Goal: Information Seeking & Learning: Find specific fact

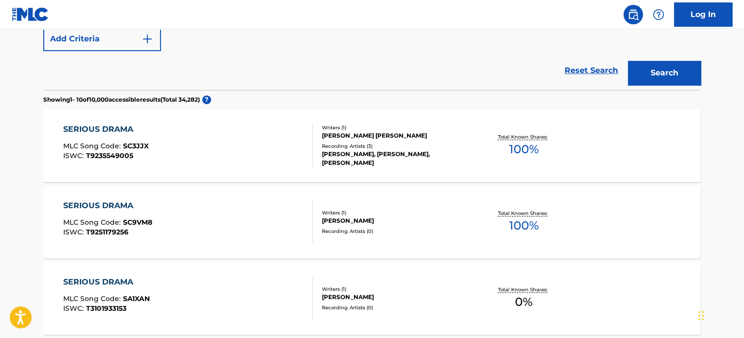
scroll to position [104, 0]
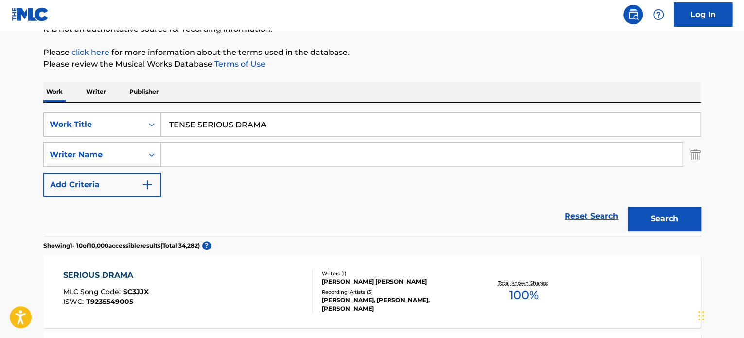
click at [239, 125] on input "TENSE SERIOUS DRAMA" at bounding box center [431, 124] width 540 height 23
paste input "WHISPERS OF HOPE"
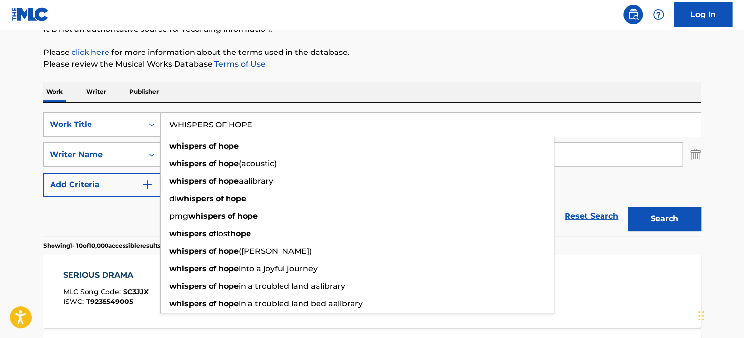
click at [644, 208] on button "Search" at bounding box center [664, 219] width 73 height 24
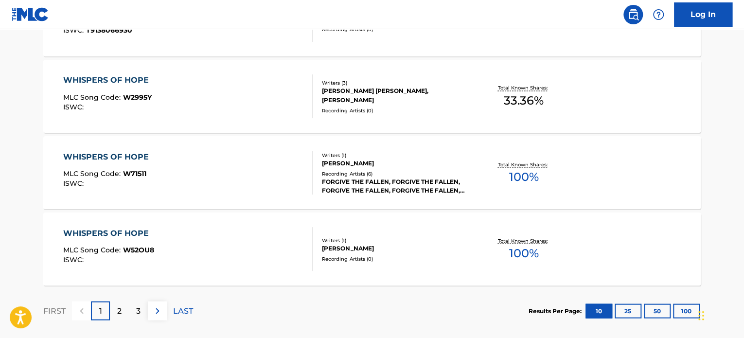
scroll to position [883, 0]
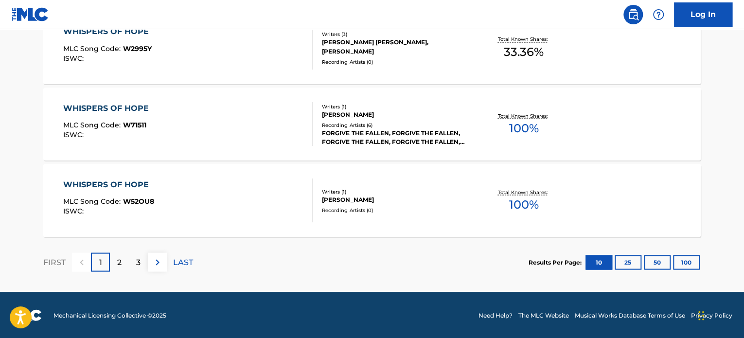
click at [124, 263] on div "2" at bounding box center [119, 262] width 19 height 19
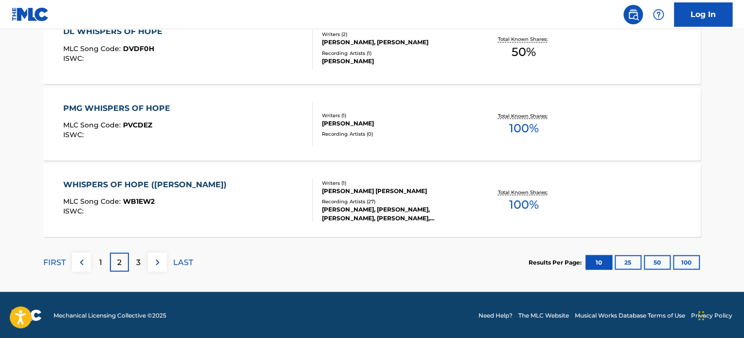
click at [140, 262] on div "3" at bounding box center [138, 262] width 19 height 19
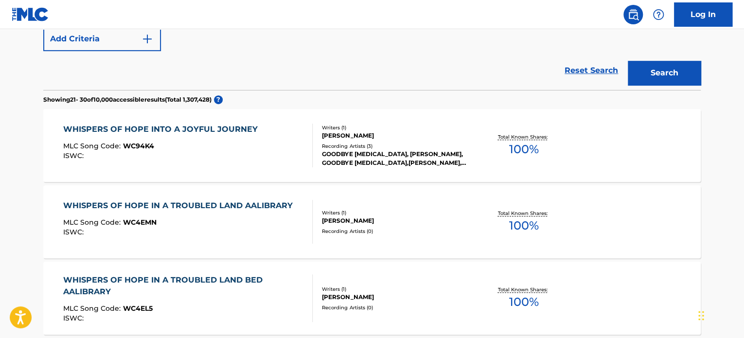
scroll to position [104, 0]
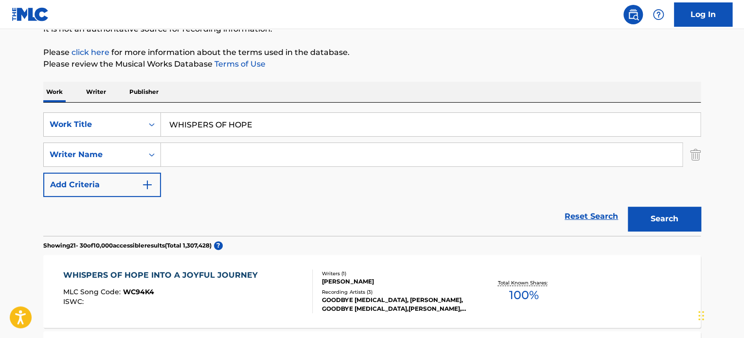
click at [255, 126] on input "WHISPERS OF HOPE" at bounding box center [431, 124] width 540 height 23
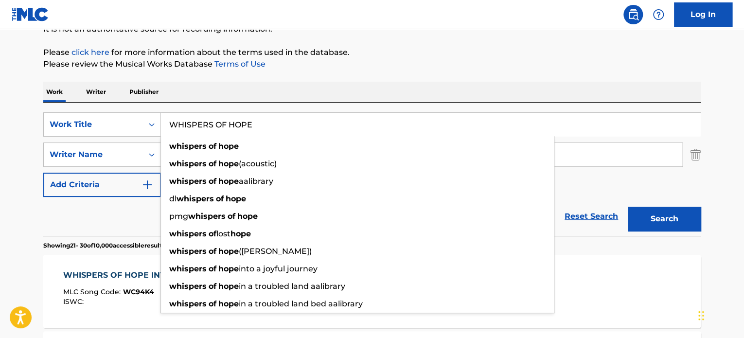
paste input "[PERSON_NAME]"
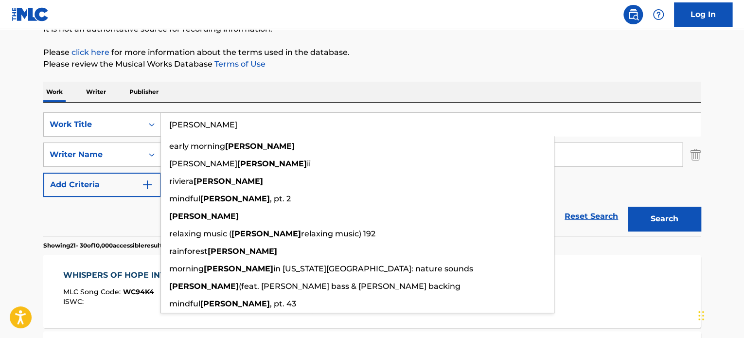
type input "[PERSON_NAME]"
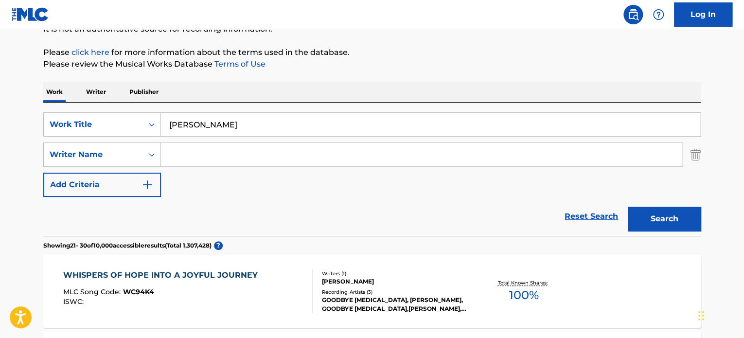
click at [138, 204] on div "Reset Search Search" at bounding box center [372, 216] width 658 height 39
click at [190, 154] on input "Search Form" at bounding box center [422, 154] width 522 height 23
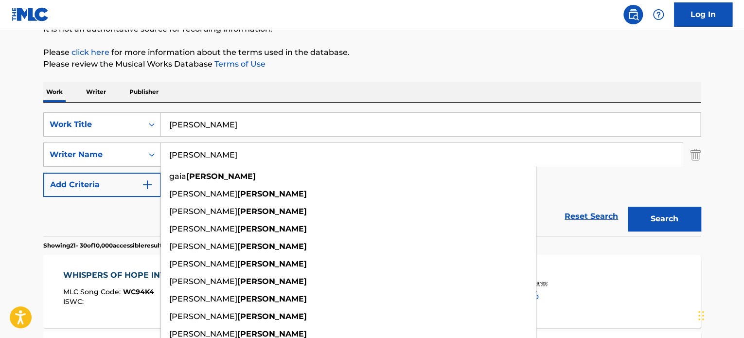
click at [190, 154] on input "[PERSON_NAME]" at bounding box center [422, 154] width 522 height 23
type input "[PERSON_NAME]"
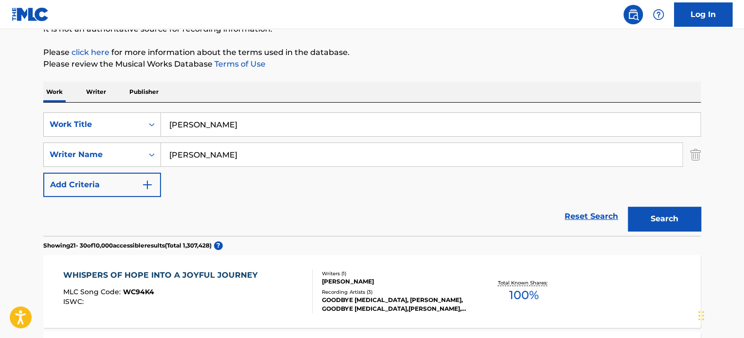
click at [657, 218] on button "Search" at bounding box center [664, 219] width 73 height 24
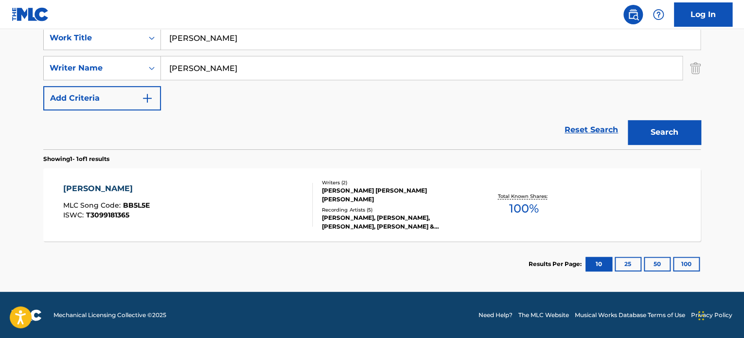
scroll to position [191, 0]
click at [255, 181] on div "[PERSON_NAME] MLC Song Code : BB5L5E ISWC : T3099181365 Writers ( 2 ) [PERSON_N…" at bounding box center [372, 204] width 658 height 73
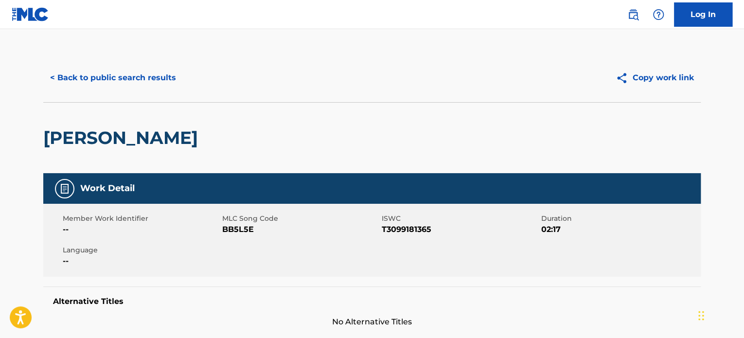
click at [176, 79] on button "< Back to public search results" at bounding box center [113, 78] width 140 height 24
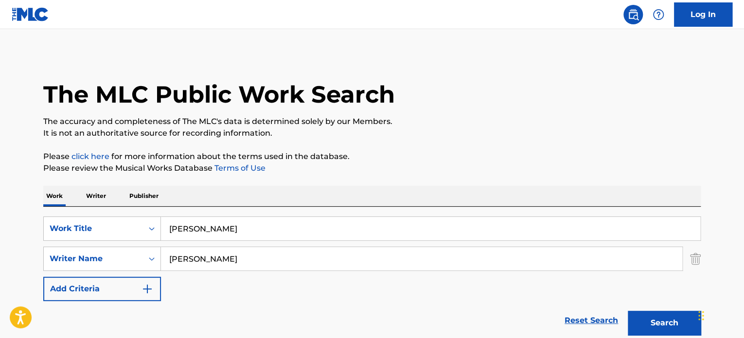
scroll to position [135, 0]
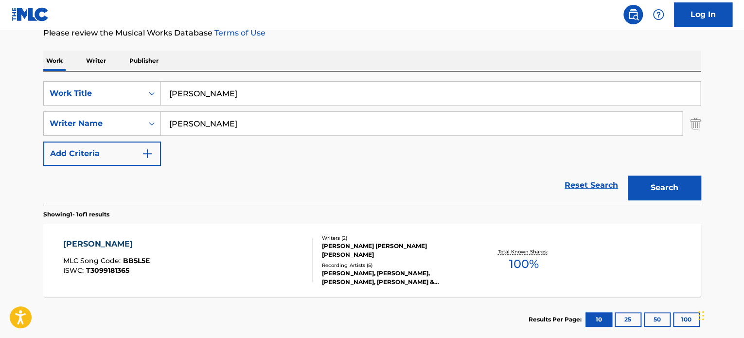
click at [202, 90] on input "[PERSON_NAME]" at bounding box center [431, 93] width 540 height 23
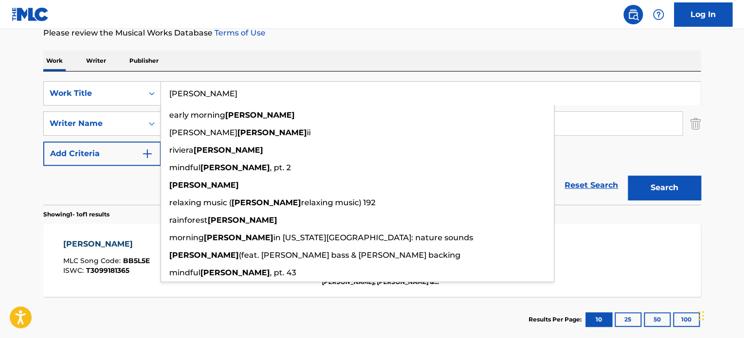
paste input "LIFE IS GOOD"
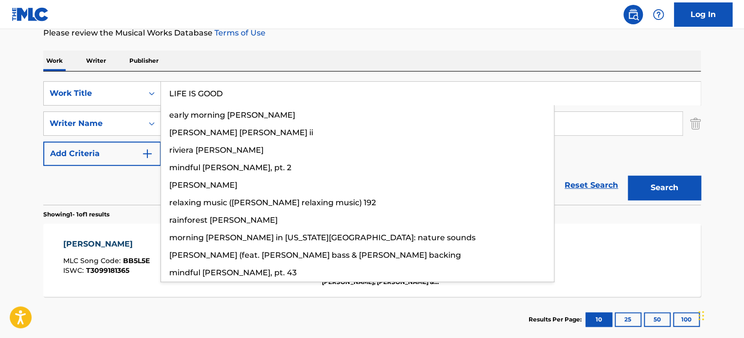
type input "LIFE IS GOOD"
click at [144, 168] on div "Reset Search Search" at bounding box center [372, 185] width 658 height 39
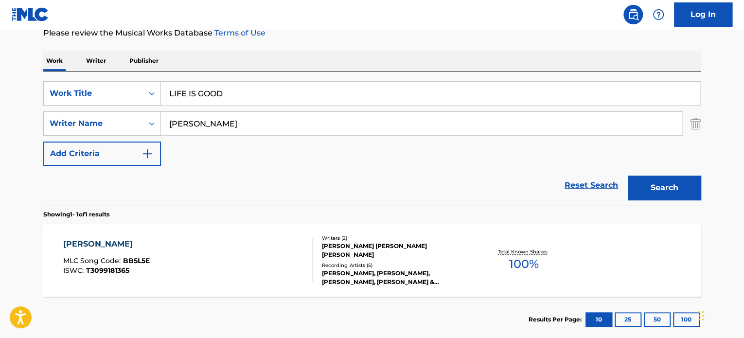
click at [195, 126] on input "[PERSON_NAME]" at bounding box center [422, 123] width 522 height 23
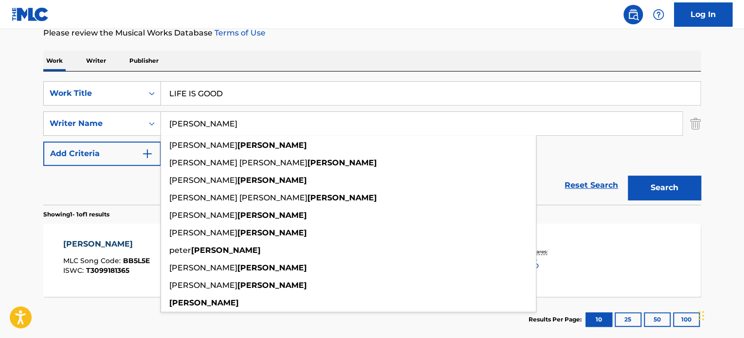
click at [195, 126] on input "[PERSON_NAME]" at bounding box center [422, 123] width 522 height 23
type input "[PERSON_NAME]"
click at [655, 183] on button "Search" at bounding box center [664, 188] width 73 height 24
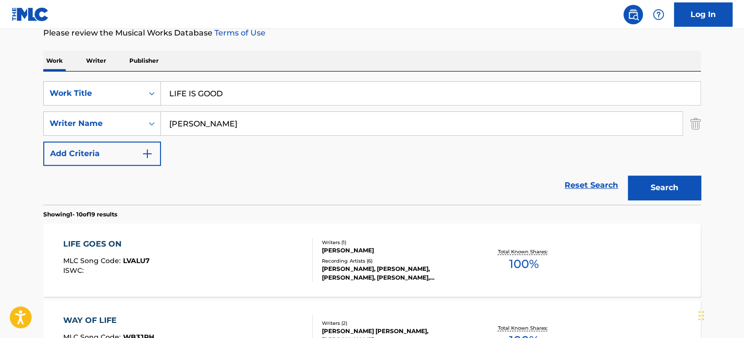
click at [251, 248] on div "LIFE GOES ON MLC Song Code : LVALU7 ISWC :" at bounding box center [188, 260] width 250 height 44
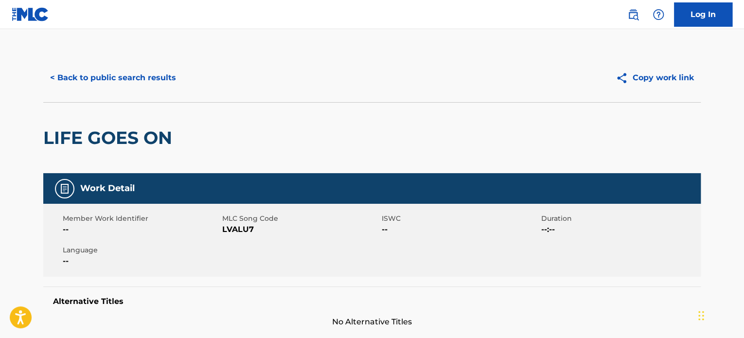
click at [118, 79] on button "< Back to public search results" at bounding box center [113, 78] width 140 height 24
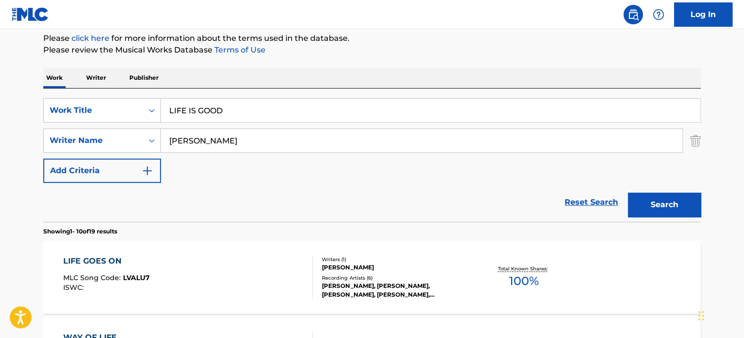
scroll to position [38, 0]
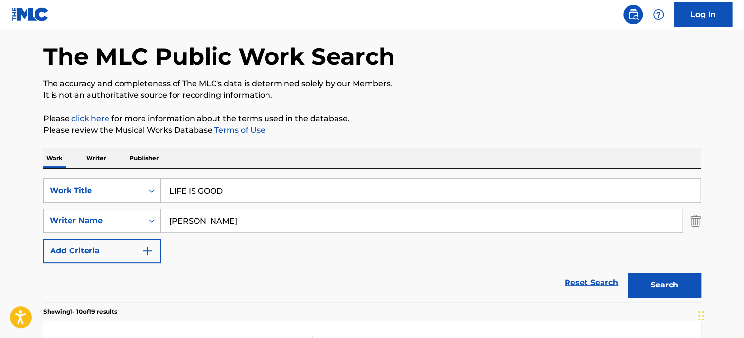
click at [259, 215] on input "[PERSON_NAME]" at bounding box center [422, 220] width 522 height 23
type input "limmiman"
click at [628, 273] on button "Search" at bounding box center [664, 285] width 73 height 24
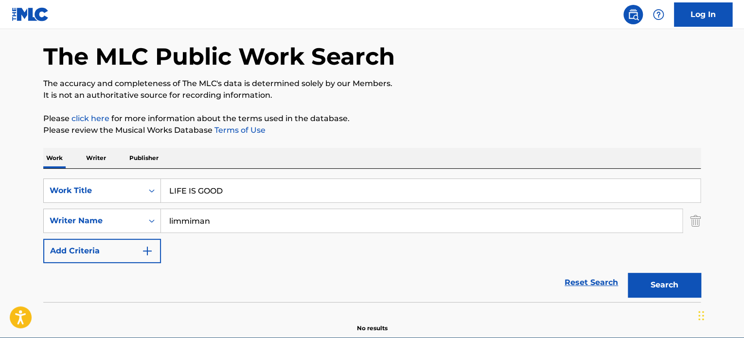
click at [259, 215] on input "limmiman" at bounding box center [422, 220] width 522 height 23
type input "m"
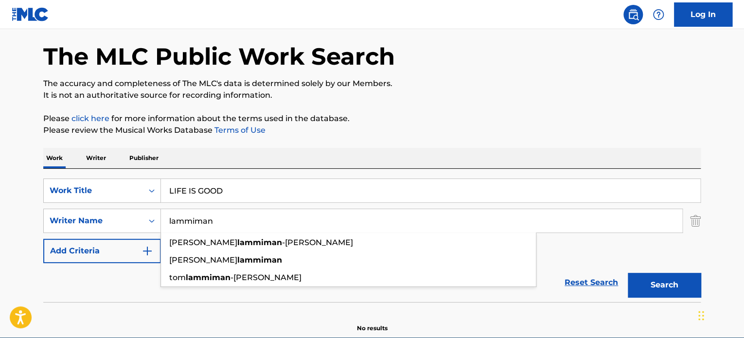
click at [628, 273] on button "Search" at bounding box center [664, 285] width 73 height 24
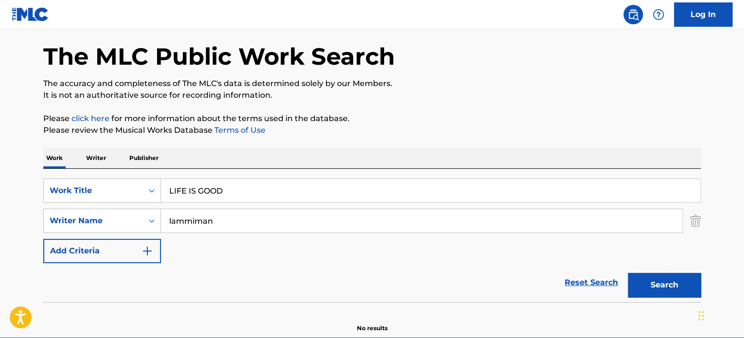
click at [259, 215] on input "lammiman" at bounding box center [422, 220] width 522 height 23
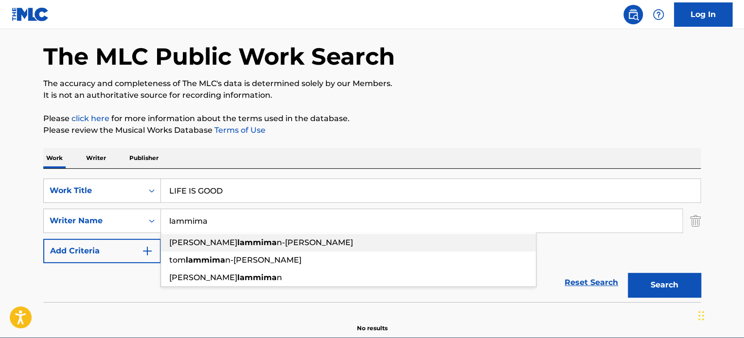
click at [264, 239] on strong "lammima" at bounding box center [256, 242] width 39 height 9
type input "[PERSON_NAME]"
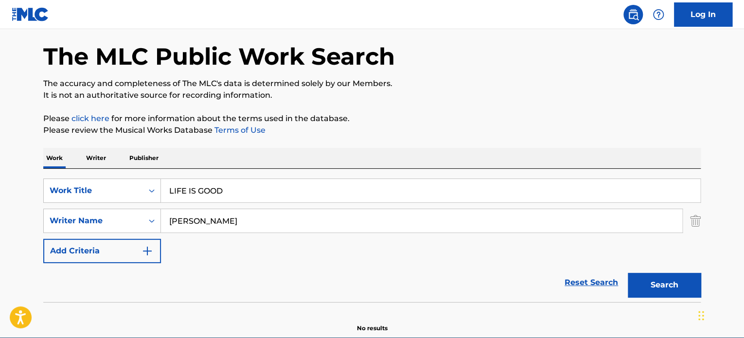
click at [659, 276] on button "Search" at bounding box center [664, 285] width 73 height 24
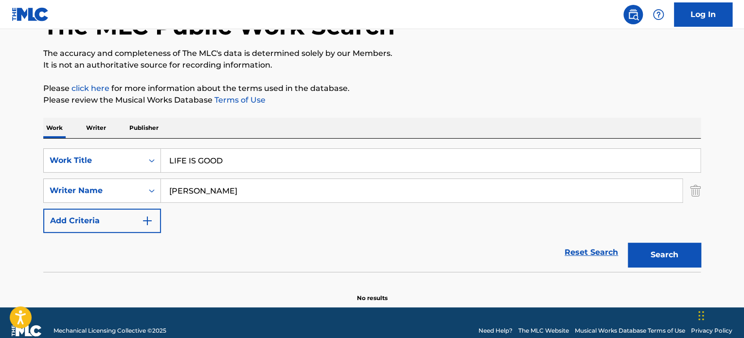
scroll to position [84, 0]
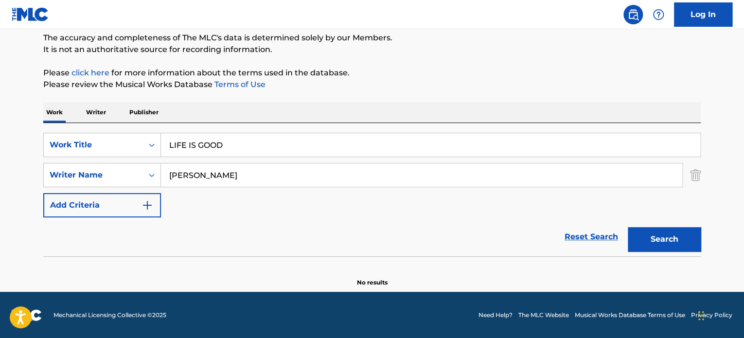
click at [236, 144] on input "LIFE IS GOOD" at bounding box center [431, 144] width 540 height 23
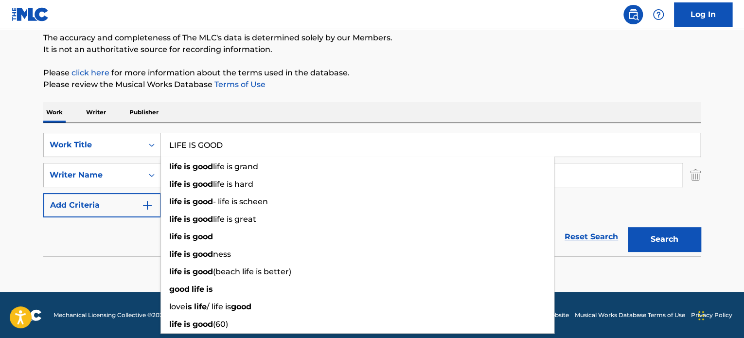
paste input "pit boss"
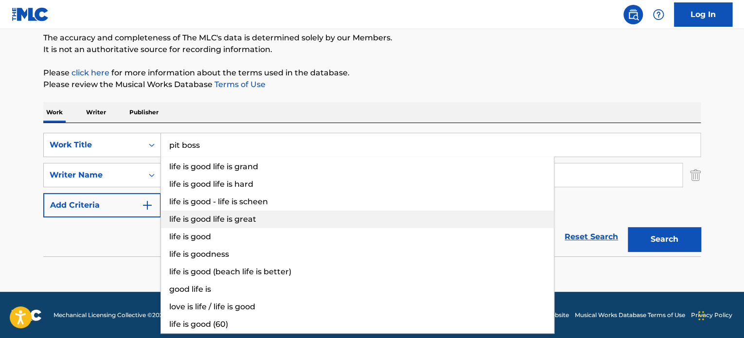
type input "pit boss"
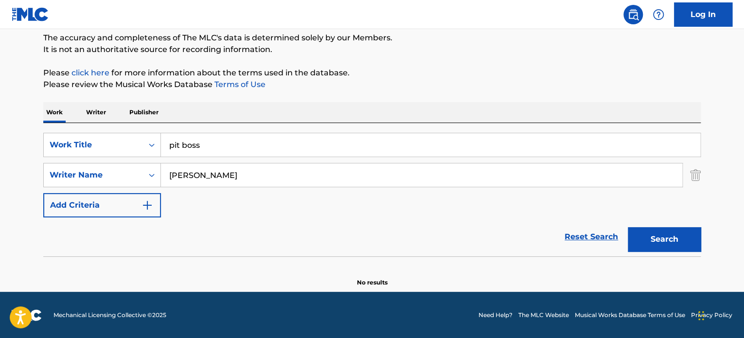
click at [130, 226] on div "Reset Search Search" at bounding box center [372, 237] width 658 height 39
click at [214, 173] on input "[PERSON_NAME]" at bounding box center [422, 174] width 522 height 23
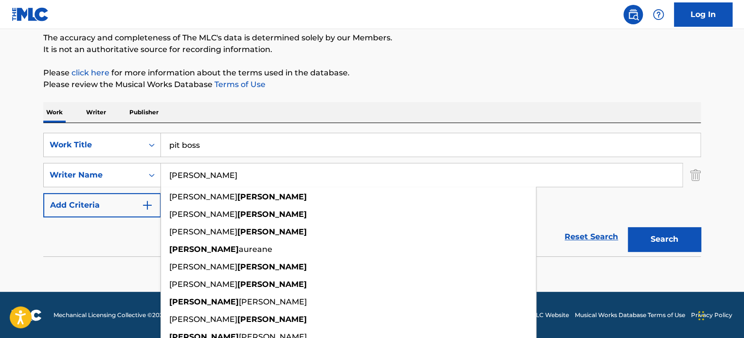
click at [214, 173] on input "[PERSON_NAME]" at bounding box center [422, 174] width 522 height 23
type input "[PERSON_NAME]"
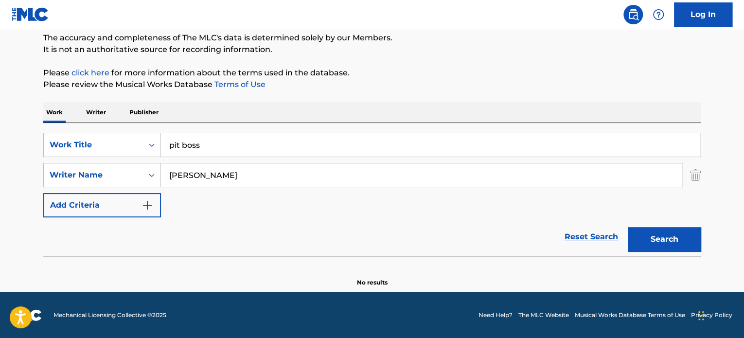
drag, startPoint x: 648, startPoint y: 233, endPoint x: 589, endPoint y: 162, distance: 92.6
click at [648, 233] on button "Search" at bounding box center [664, 239] width 73 height 24
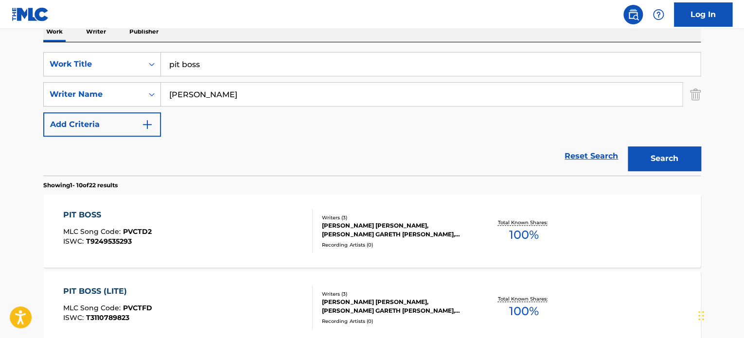
scroll to position [181, 0]
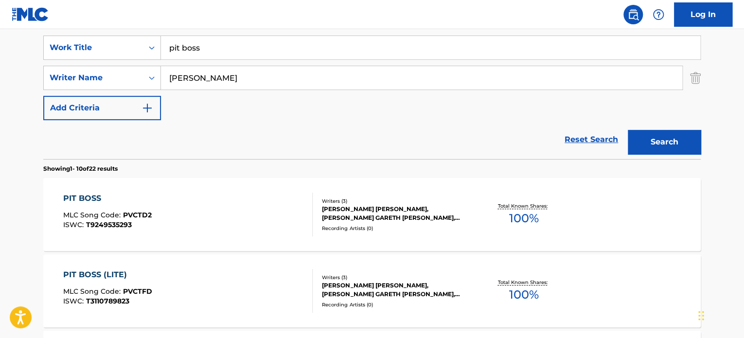
click at [247, 210] on div "PIT BOSS MLC Song Code : PVCTD2 ISWC : T9249535293" at bounding box center [188, 215] width 250 height 44
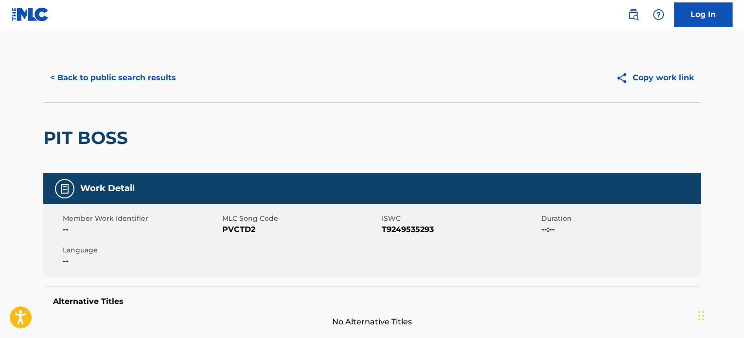
click at [155, 85] on button "< Back to public search results" at bounding box center [113, 78] width 140 height 24
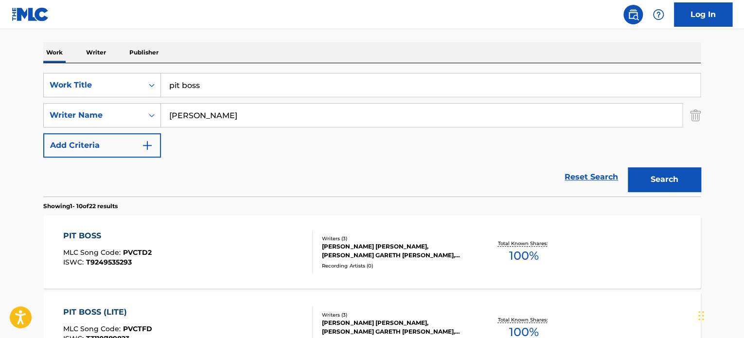
scroll to position [132, 0]
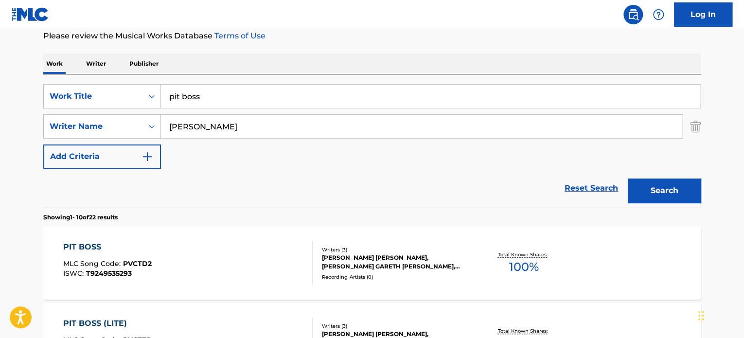
click at [221, 92] on input "pit boss" at bounding box center [431, 96] width 540 height 23
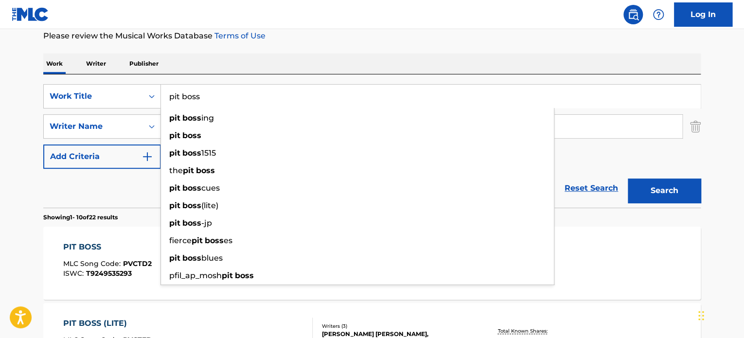
paste input "time with nature"
type input "time with nature"
click at [60, 188] on div "Reset Search Search" at bounding box center [372, 188] width 658 height 39
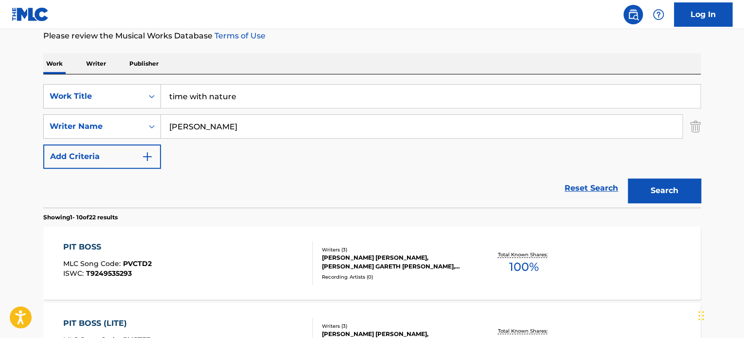
click at [200, 132] on input "[PERSON_NAME]" at bounding box center [422, 126] width 522 height 23
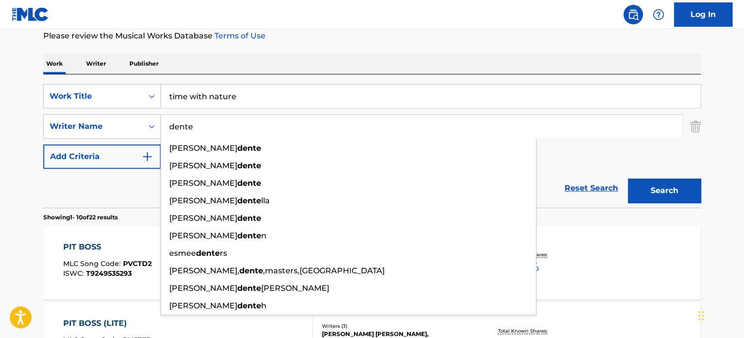
click at [204, 126] on input "dente" at bounding box center [422, 126] width 522 height 23
type input "dente"
click at [651, 186] on button "Search" at bounding box center [664, 191] width 73 height 24
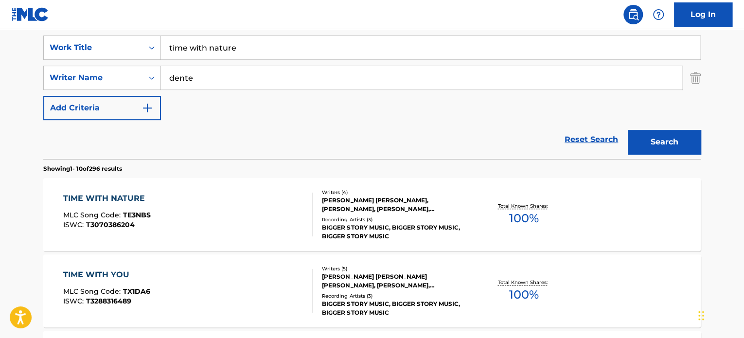
scroll to position [230, 0]
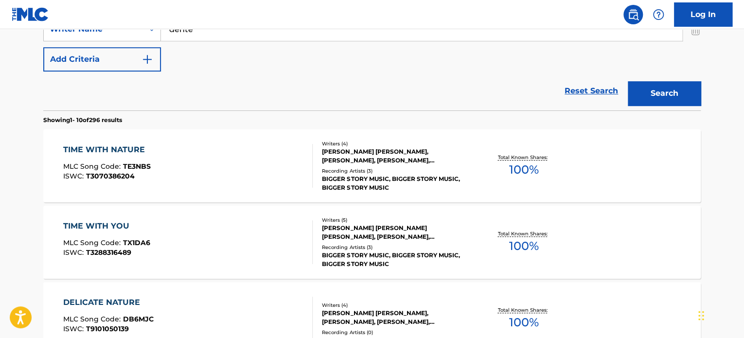
click at [275, 169] on div "TIME WITH NATURE MLC Song Code : TE3NBS ISWC : T3070386204" at bounding box center [188, 166] width 250 height 44
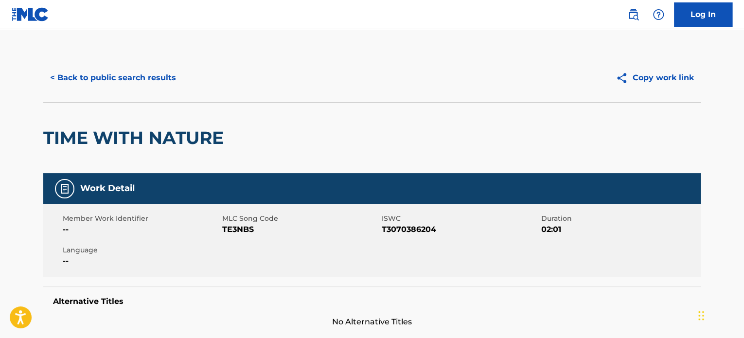
click at [157, 83] on button "< Back to public search results" at bounding box center [113, 78] width 140 height 24
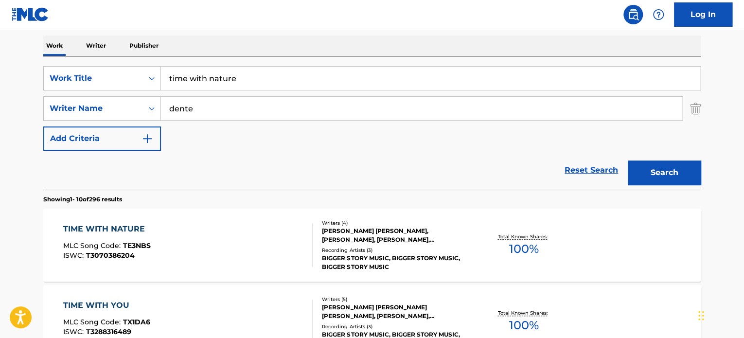
scroll to position [91, 0]
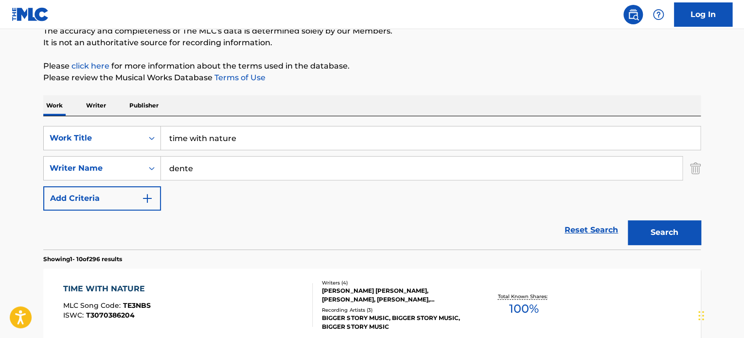
click at [204, 138] on input "time with nature" at bounding box center [431, 138] width 540 height 23
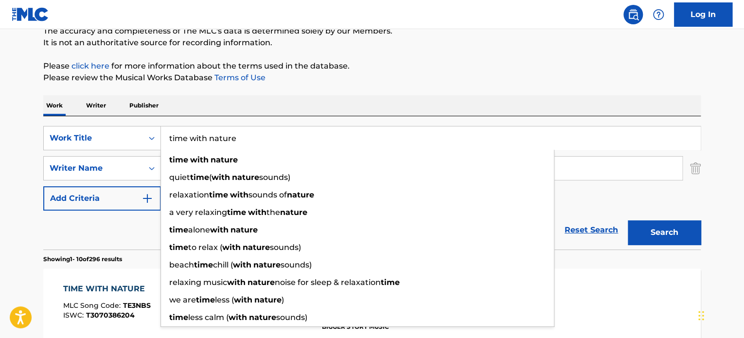
paste input "nice cut of meat"
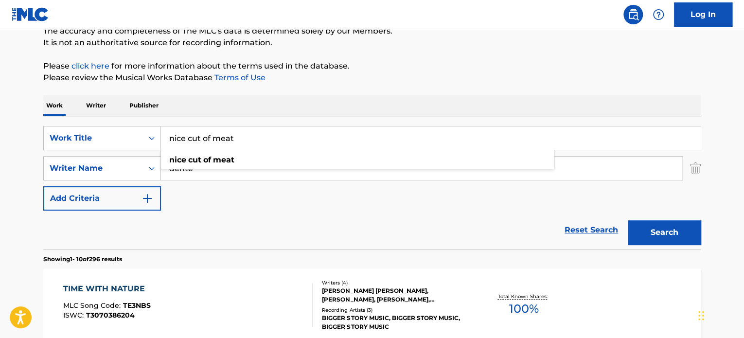
type input "nice cut of meat"
click at [674, 224] on button "Search" at bounding box center [664, 232] width 73 height 24
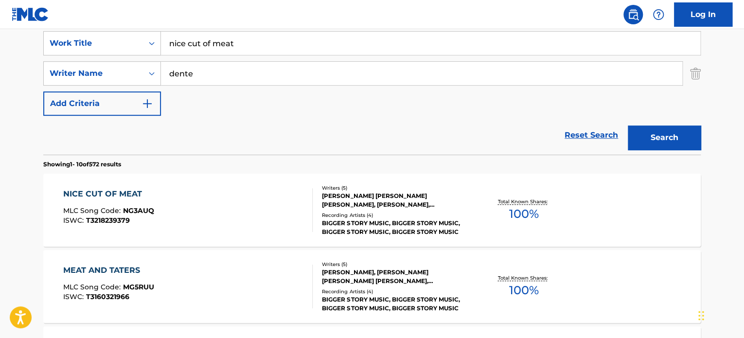
scroll to position [188, 0]
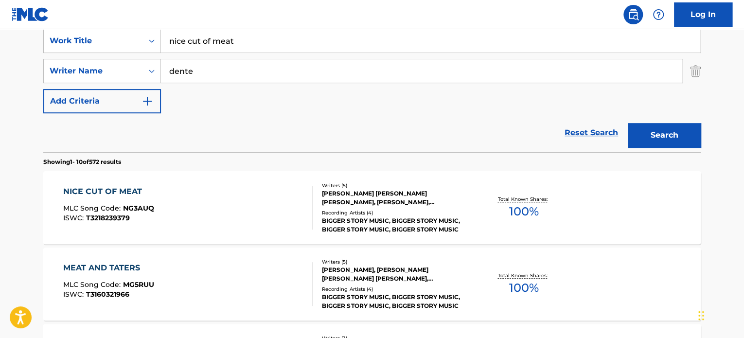
click at [283, 202] on div "NICE CUT OF MEAT MLC Song Code : NG3AUQ ISWC : T3218239379" at bounding box center [188, 208] width 250 height 44
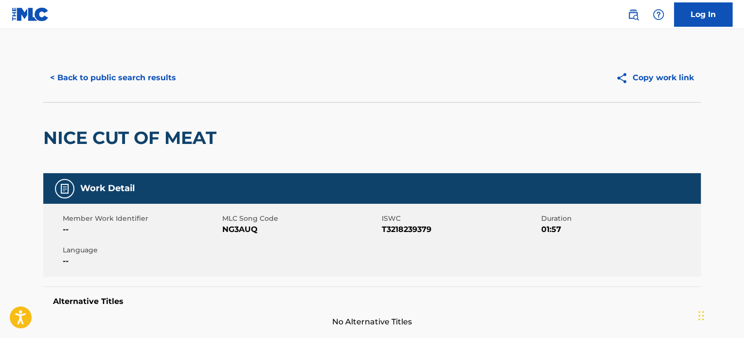
click at [140, 83] on button "< Back to public search results" at bounding box center [113, 78] width 140 height 24
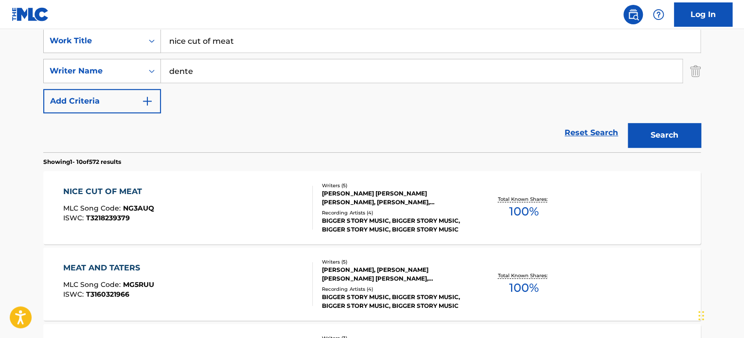
scroll to position [139, 0]
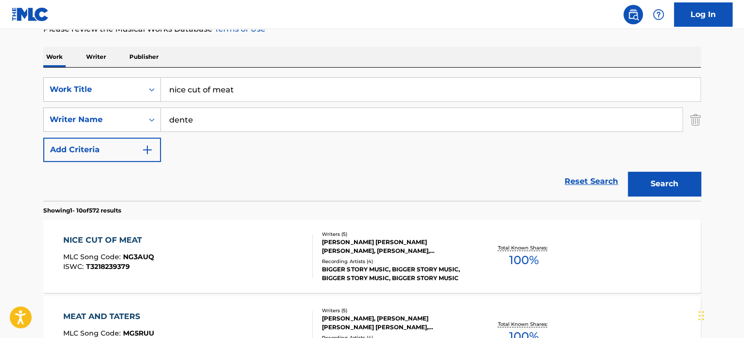
click at [198, 92] on input "nice cut of meat" at bounding box center [431, 89] width 540 height 23
paste input "SHINING FROM WITHIN"
type input "SHINING FROM WITHIN"
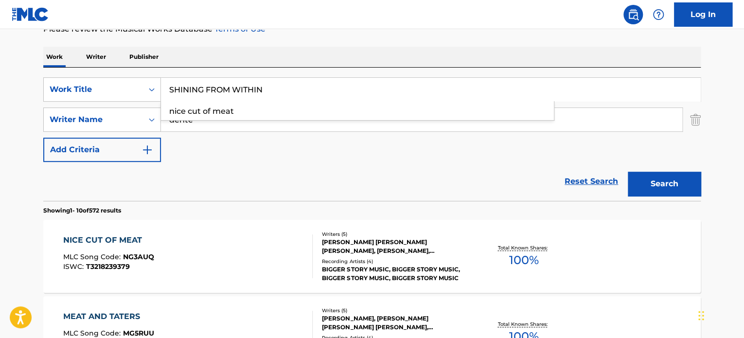
click at [132, 182] on div "Reset Search Search" at bounding box center [372, 181] width 658 height 39
click at [241, 127] on input "dente" at bounding box center [422, 119] width 522 height 23
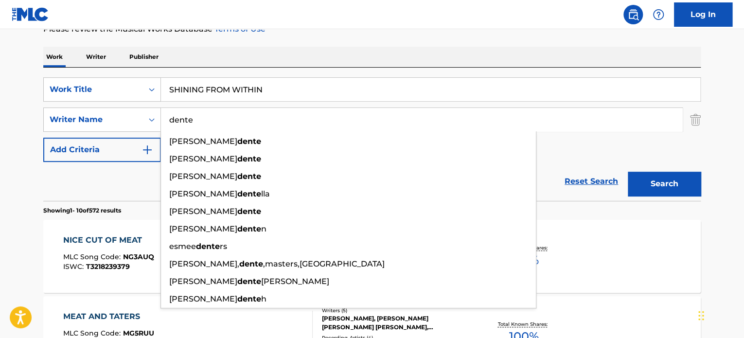
click at [628, 172] on button "Search" at bounding box center [664, 184] width 73 height 24
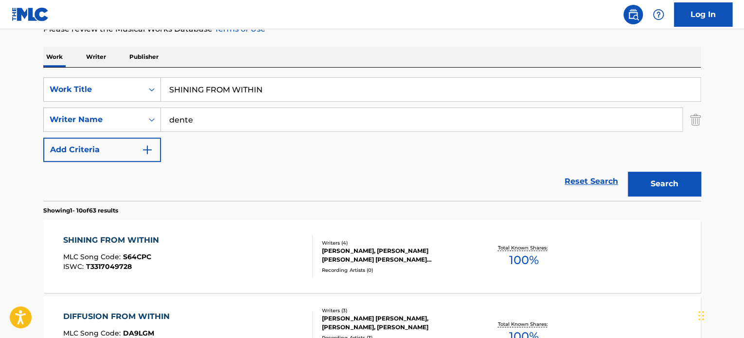
click at [226, 238] on div "SHINING FROM WITHIN MLC Song Code : S64CPC ISWC : T3317049728" at bounding box center [188, 257] width 250 height 44
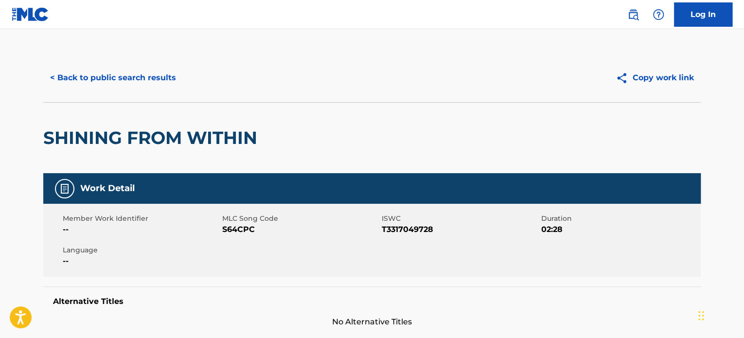
click at [151, 87] on button "< Back to public search results" at bounding box center [113, 78] width 140 height 24
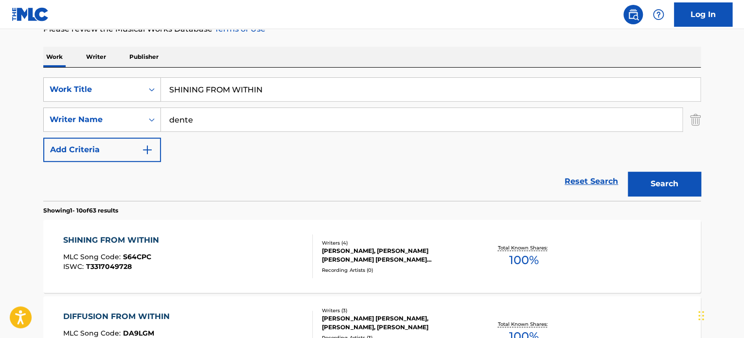
click at [196, 91] on input "SHINING FROM WITHIN" at bounding box center [431, 89] width 540 height 23
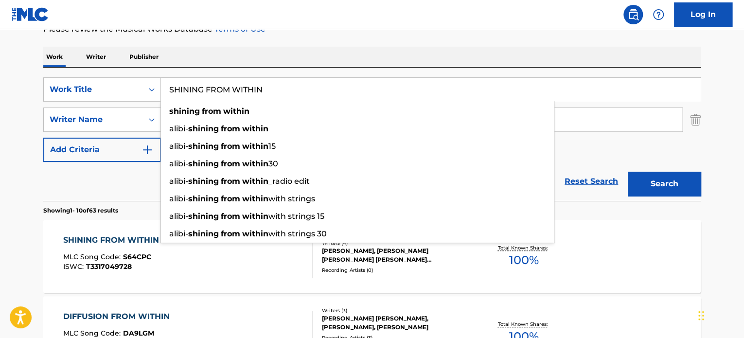
paste input "REACHING OUT FOR YOU"
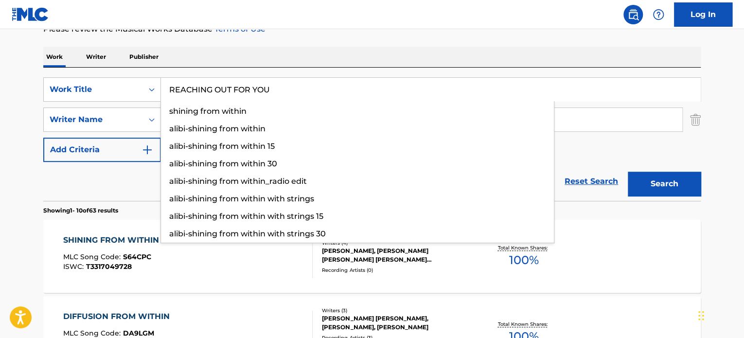
type input "REACHING OUT FOR YOU"
click at [127, 178] on div "Reset Search Search" at bounding box center [372, 181] width 658 height 39
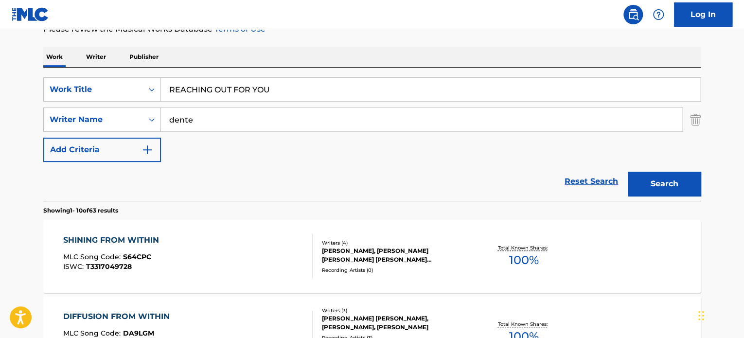
click at [205, 117] on input "dente" at bounding box center [422, 119] width 522 height 23
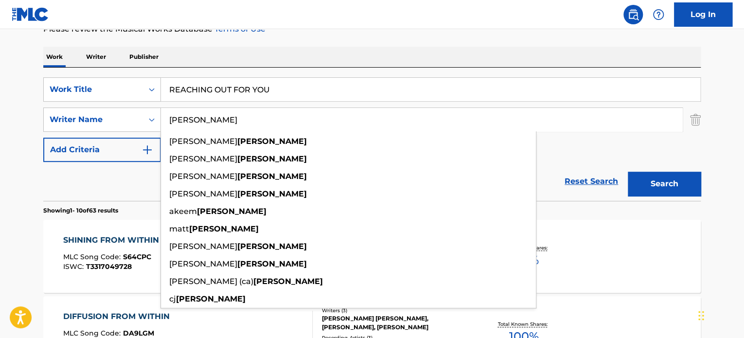
click at [205, 117] on input "[PERSON_NAME]" at bounding box center [422, 119] width 522 height 23
type input "[PERSON_NAME]"
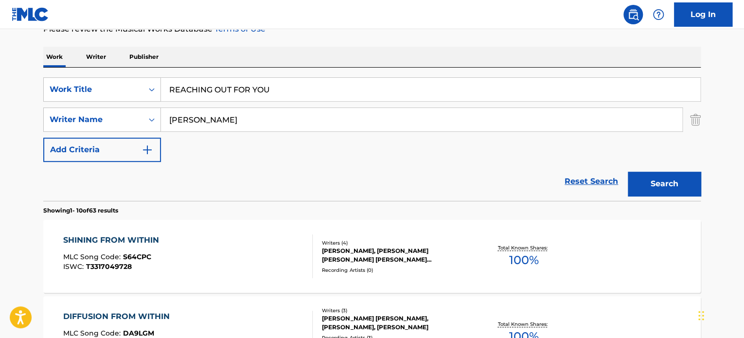
click at [654, 179] on button "Search" at bounding box center [664, 184] width 73 height 24
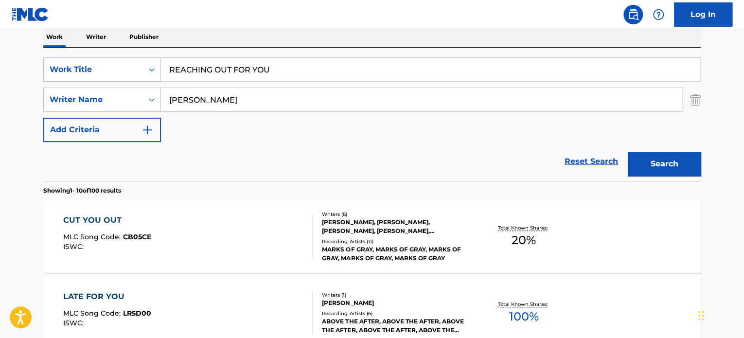
scroll to position [91, 0]
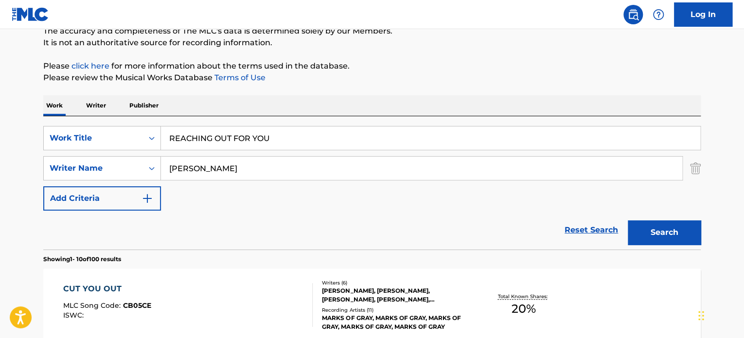
click at [219, 136] on input "REACHING OUT FOR YOU" at bounding box center [431, 138] width 540 height 23
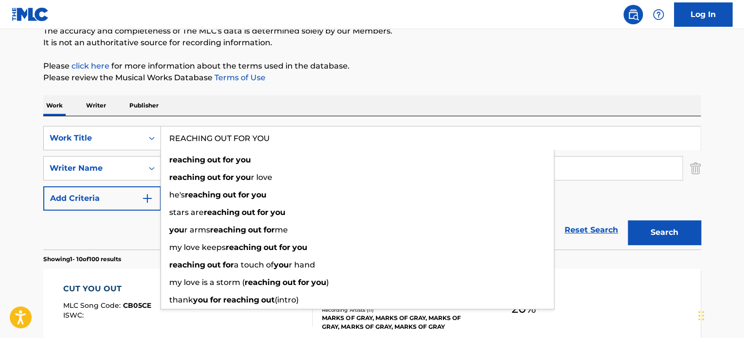
click at [219, 136] on input "REACHING OUT FOR YOU" at bounding box center [431, 138] width 540 height 23
paste input "FLOWERS & WINE SPRITZERS"
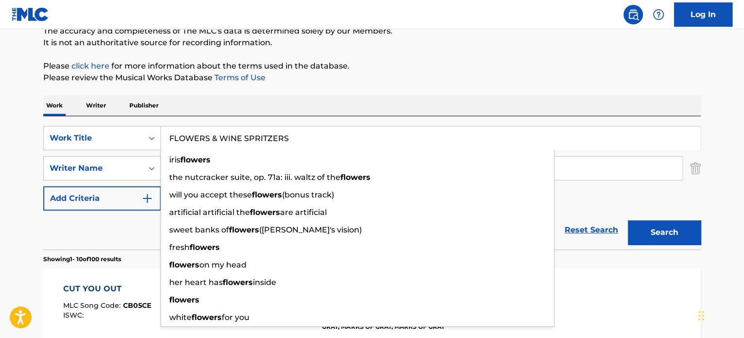
type input "FLOWERS & WINE SPRITZERS"
click at [141, 229] on div "Reset Search Search" at bounding box center [372, 230] width 658 height 39
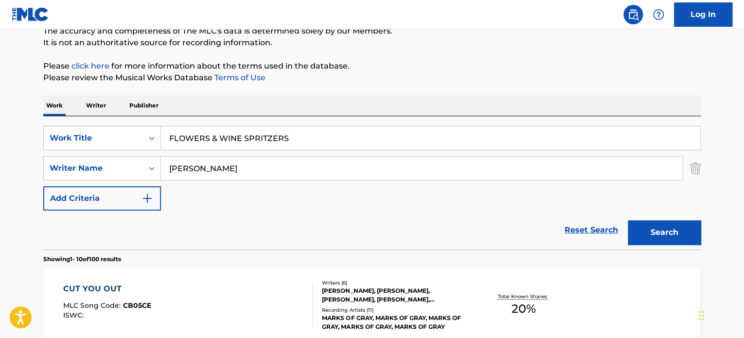
click at [198, 169] on input "[PERSON_NAME]" at bounding box center [422, 168] width 522 height 23
click at [658, 227] on button "Search" at bounding box center [664, 232] width 73 height 24
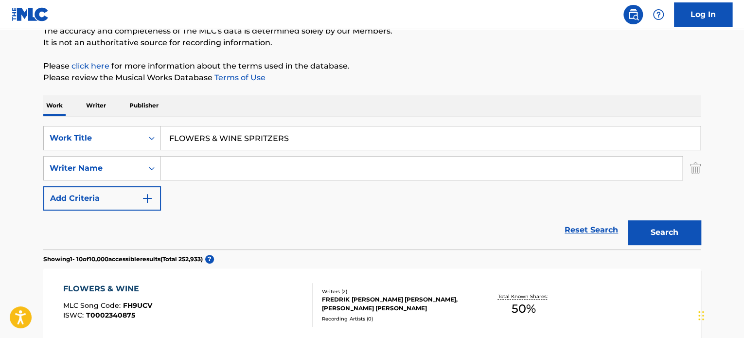
click at [237, 142] on input "FLOWERS & WINE SPRITZERS" at bounding box center [431, 138] width 540 height 23
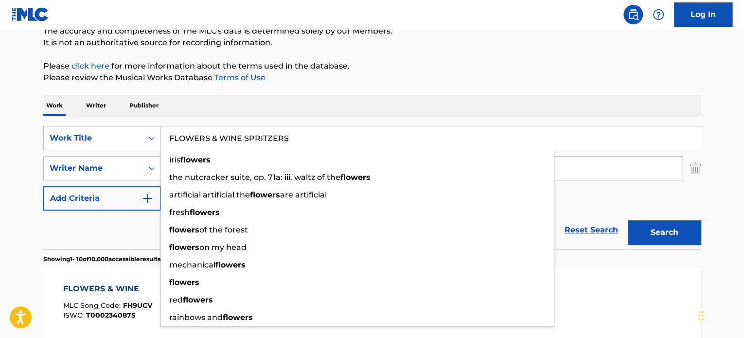
paste input "TUTTI FRUTTI"
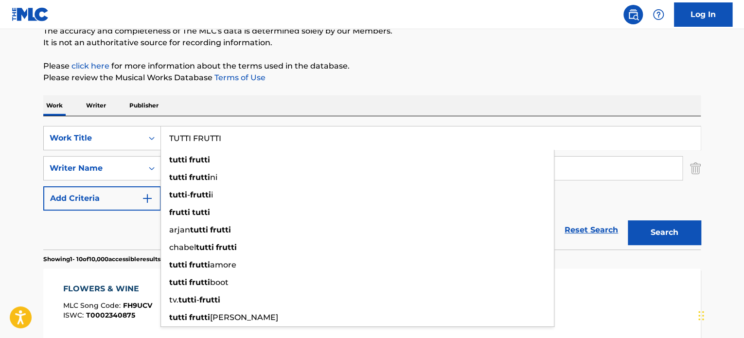
type input "TUTTI FRUTTI"
click at [144, 229] on div "Reset Search Search" at bounding box center [372, 230] width 658 height 39
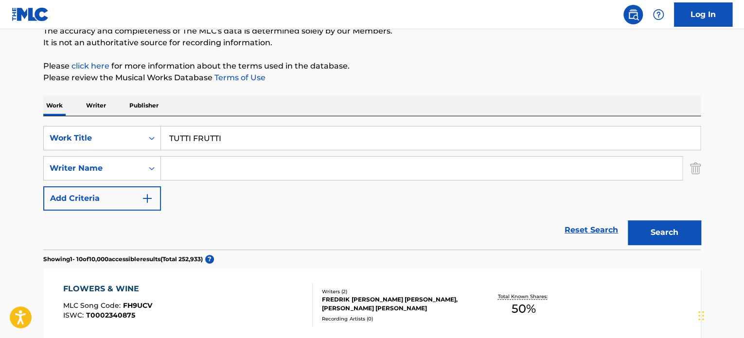
click at [206, 165] on input "Search Form" at bounding box center [422, 168] width 522 height 23
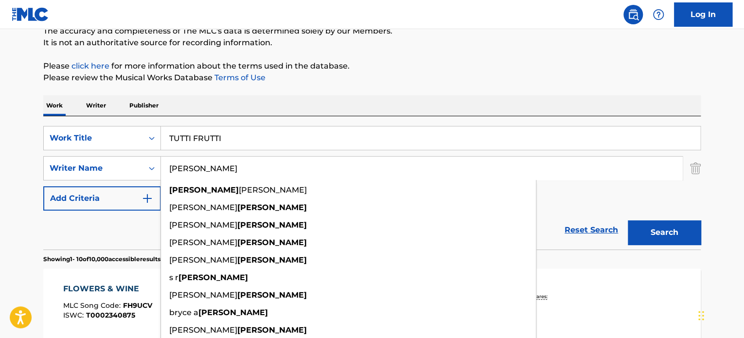
click at [206, 165] on input "[PERSON_NAME]" at bounding box center [422, 168] width 522 height 23
type input "[PERSON_NAME]"
click at [660, 232] on button "Search" at bounding box center [664, 232] width 73 height 24
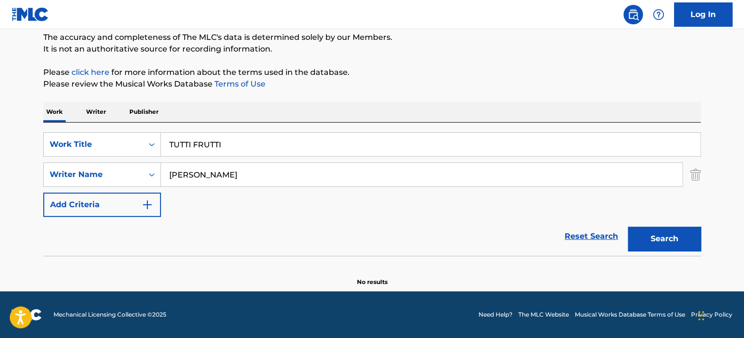
scroll to position [84, 0]
click at [220, 140] on input "TUTTI FRUTTI" at bounding box center [431, 144] width 540 height 23
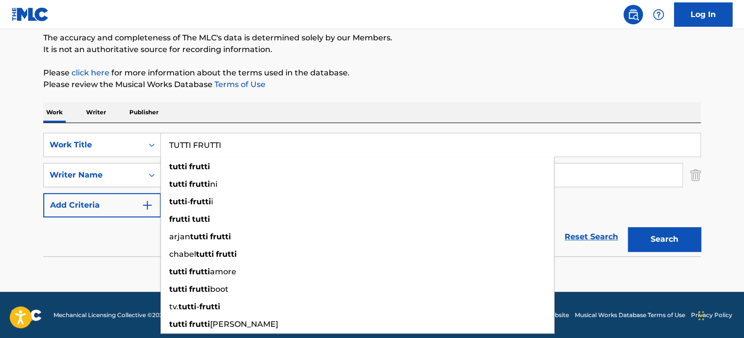
paste input "HAPPY GO LUCKY"
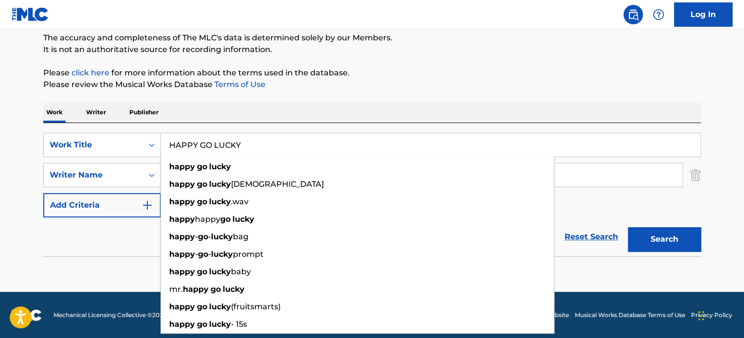
type input "HAPPY GO LUCKY"
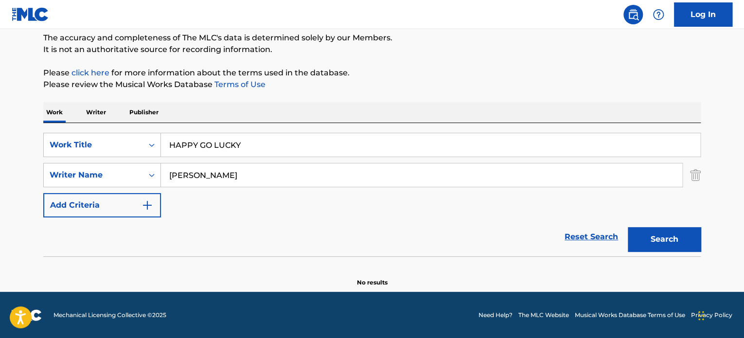
click at [126, 225] on div "Reset Search Search" at bounding box center [372, 237] width 658 height 39
click at [200, 175] on input "[PERSON_NAME]" at bounding box center [422, 174] width 522 height 23
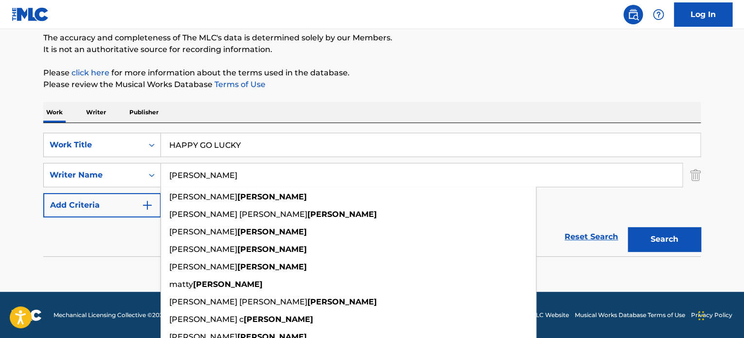
click at [200, 175] on input "[PERSON_NAME]" at bounding box center [422, 174] width 522 height 23
type input "[PERSON_NAME]"
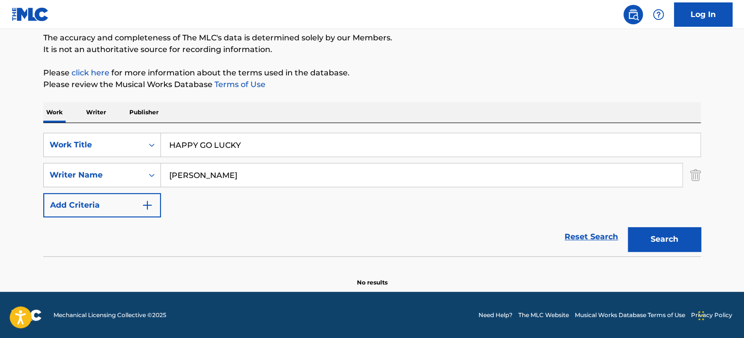
click at [659, 234] on button "Search" at bounding box center [664, 239] width 73 height 24
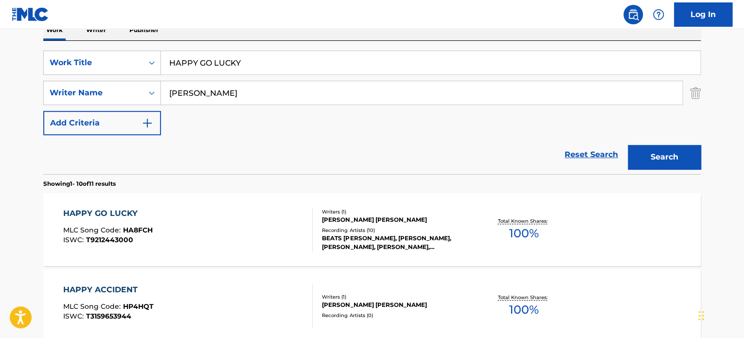
scroll to position [181, 0]
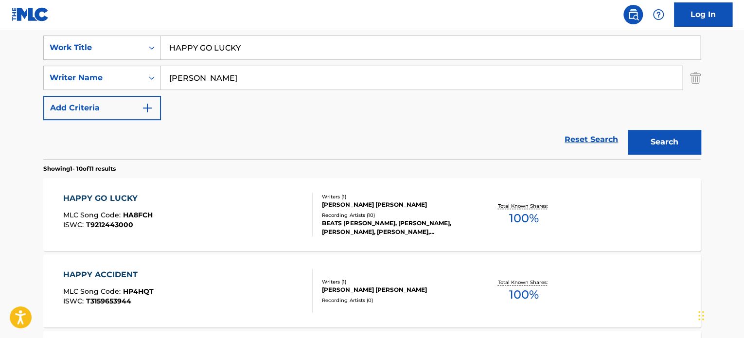
click at [244, 186] on div "HAPPY GO LUCKY MLC Song Code : HA8FCH ISWC : T9212443000 Writers ( 1 ) [PERSON_…" at bounding box center [372, 214] width 658 height 73
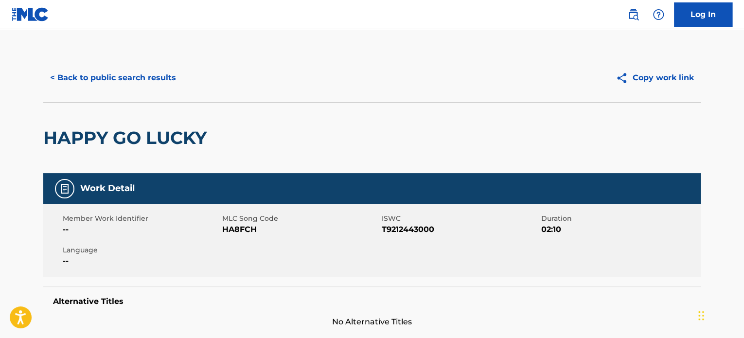
click at [162, 87] on button "< Back to public search results" at bounding box center [113, 78] width 140 height 24
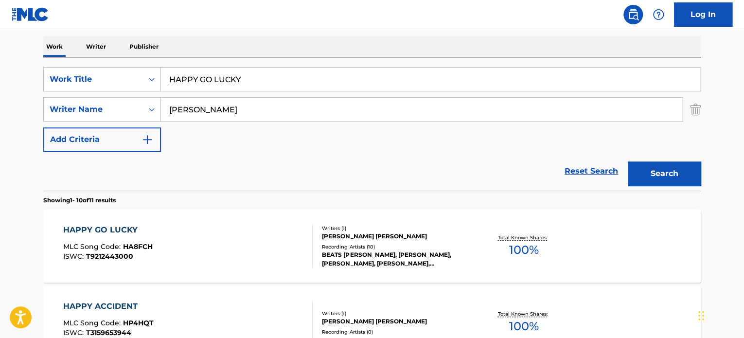
scroll to position [132, 0]
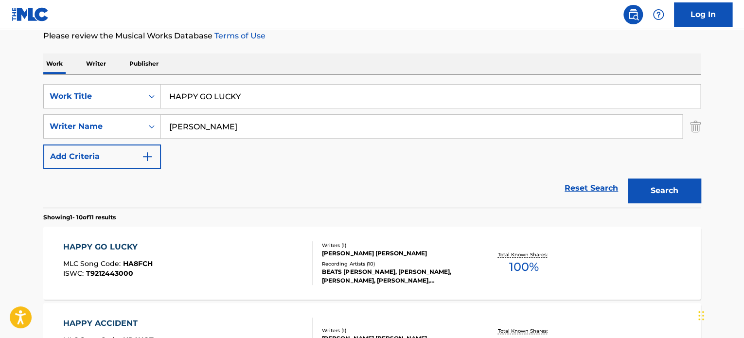
click at [220, 94] on input "HAPPY GO LUCKY" at bounding box center [431, 96] width 540 height 23
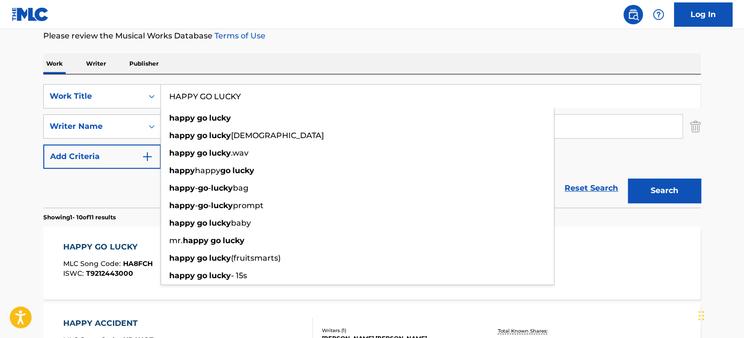
paste input "RAISE THE BARN"
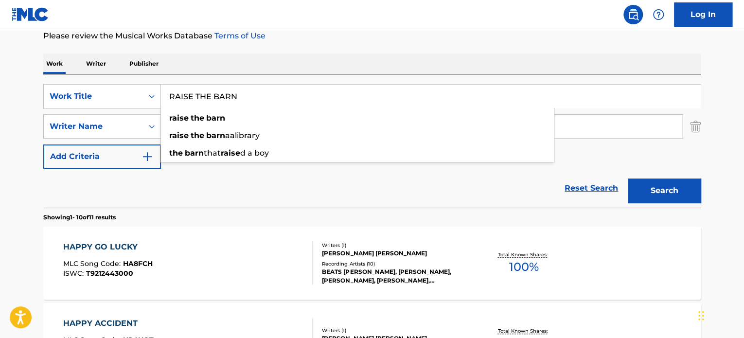
type input "RAISE THE BARN"
click at [154, 175] on div "Reset Search Search" at bounding box center [372, 188] width 658 height 39
click at [202, 130] on input "[PERSON_NAME]" at bounding box center [422, 126] width 522 height 23
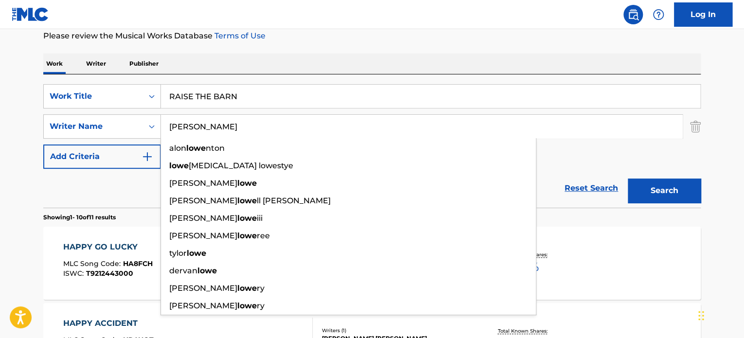
click at [202, 130] on input "[PERSON_NAME]" at bounding box center [422, 126] width 522 height 23
type input "[PERSON_NAME]"
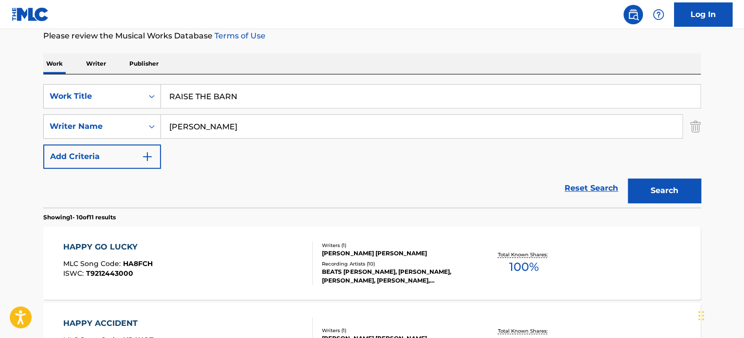
click at [655, 185] on button "Search" at bounding box center [664, 191] width 73 height 24
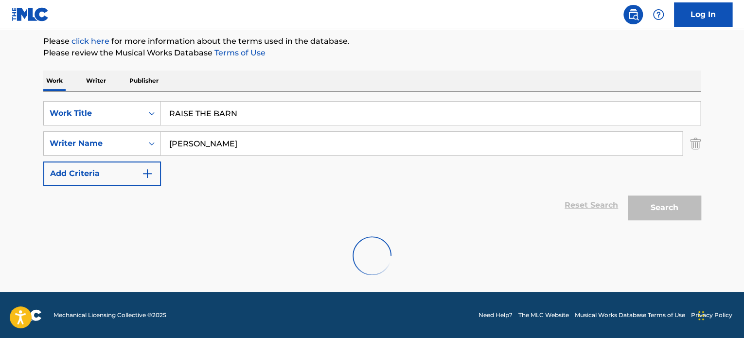
click at [283, 198] on div "Reset Search Search" at bounding box center [372, 205] width 658 height 39
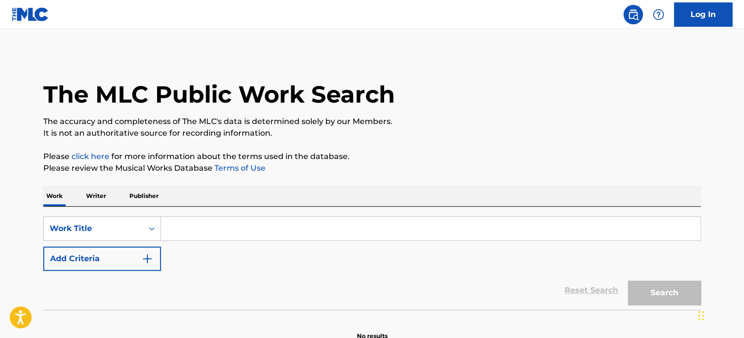
click at [215, 227] on input "Search Form" at bounding box center [431, 228] width 540 height 23
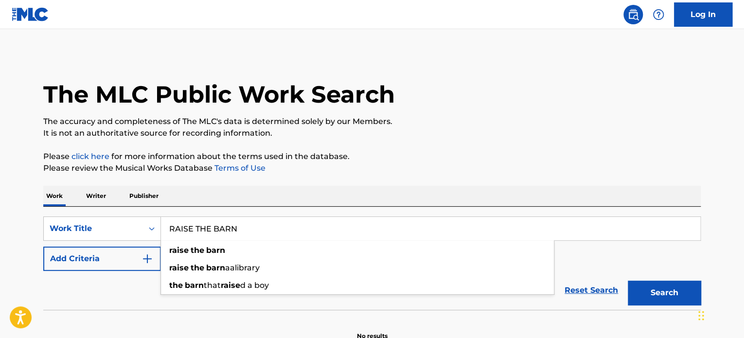
type input "RAISE THE BARN"
click at [127, 294] on div "Reset Search Search" at bounding box center [372, 290] width 658 height 39
click at [152, 264] on button "Add Criteria" at bounding box center [102, 259] width 118 height 24
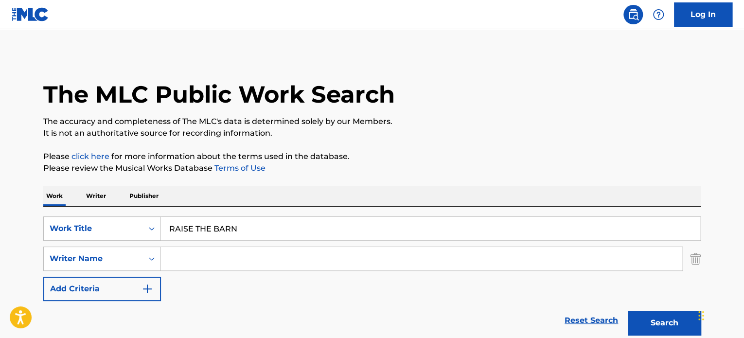
click at [179, 262] on input "Search Form" at bounding box center [422, 258] width 522 height 23
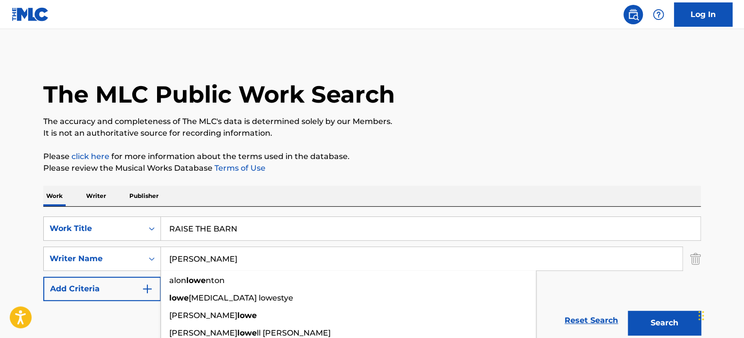
type input "[PERSON_NAME]"
click at [628, 311] on button "Search" at bounding box center [664, 323] width 73 height 24
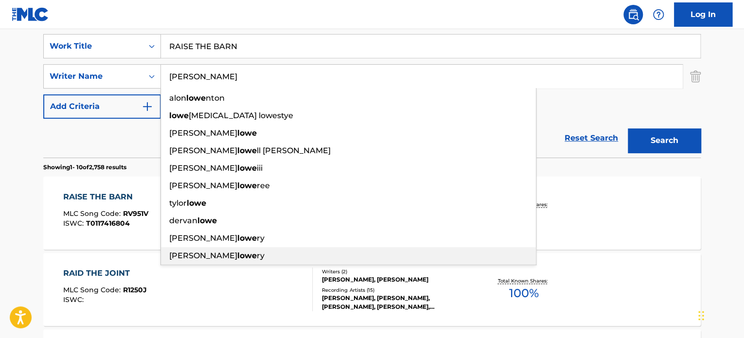
scroll to position [97, 0]
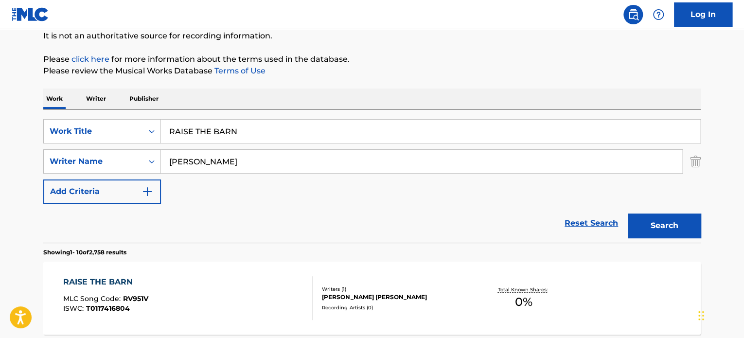
click at [217, 130] on input "RAISE THE BARN" at bounding box center [431, 131] width 540 height 23
paste input "SOUTHERN ROMANCE"
type input "SOUTHERN ROMANCE"
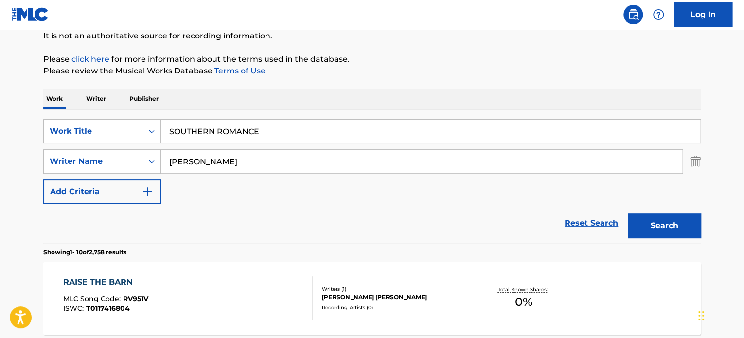
drag, startPoint x: 130, startPoint y: 218, endPoint x: 190, endPoint y: 174, distance: 73.9
click at [130, 218] on div "Reset Search Search" at bounding box center [372, 223] width 658 height 39
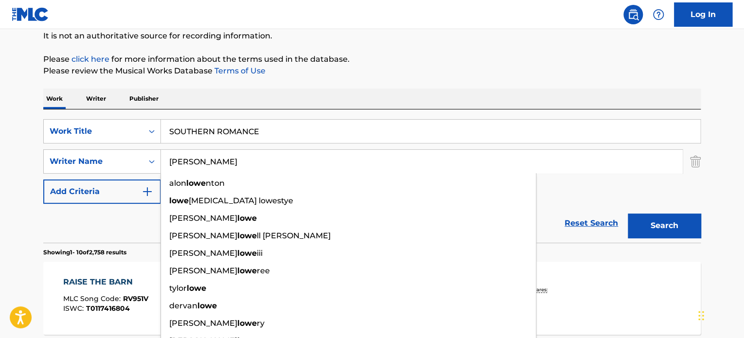
click at [205, 159] on input "[PERSON_NAME]" at bounding box center [422, 161] width 522 height 23
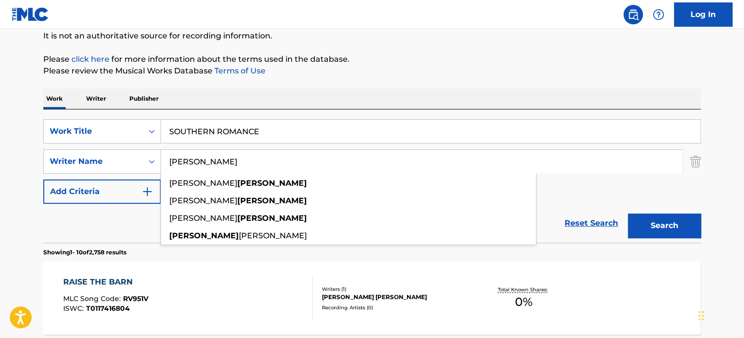
click at [205, 159] on input "LUBRANT" at bounding box center [422, 161] width 522 height 23
type input "LUBRANT"
click at [661, 215] on button "Search" at bounding box center [664, 226] width 73 height 24
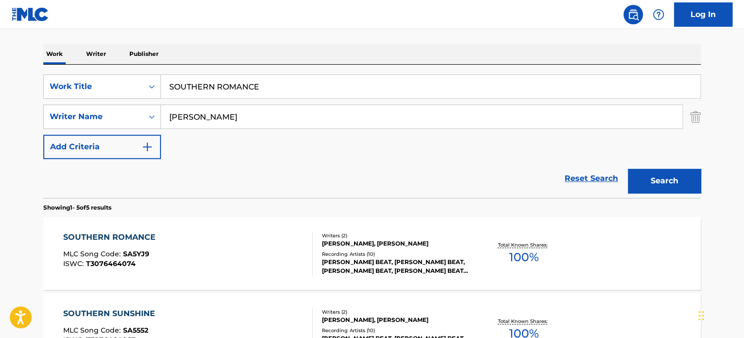
scroll to position [195, 0]
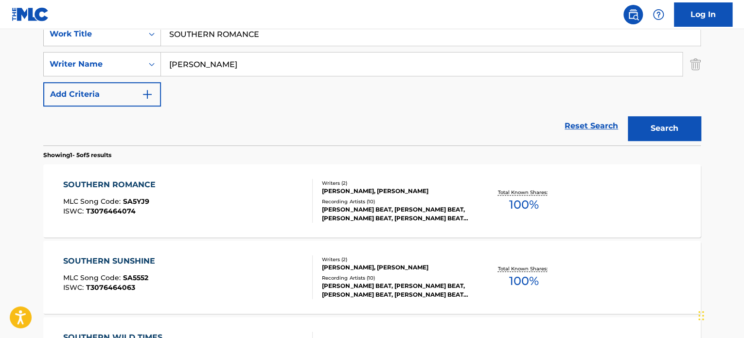
click at [273, 191] on div "SOUTHERN ROMANCE MLC Song Code : SA5YJ9 ISWC : T3076464074" at bounding box center [188, 201] width 250 height 44
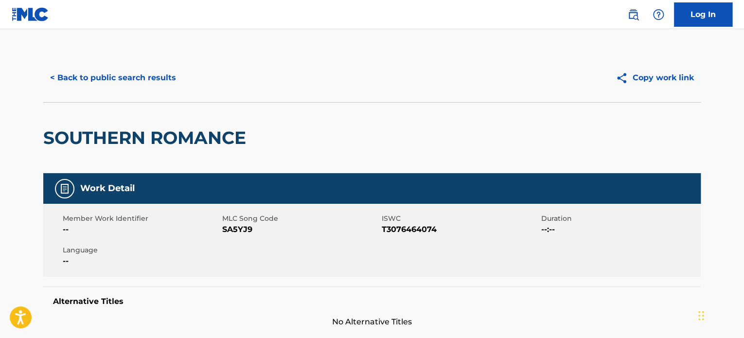
click at [165, 85] on button "< Back to public search results" at bounding box center [113, 78] width 140 height 24
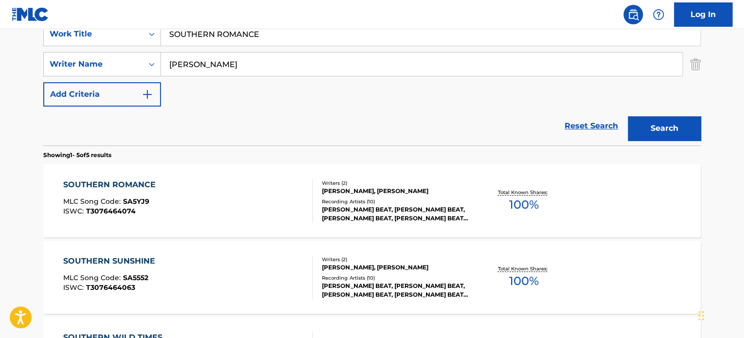
scroll to position [146, 0]
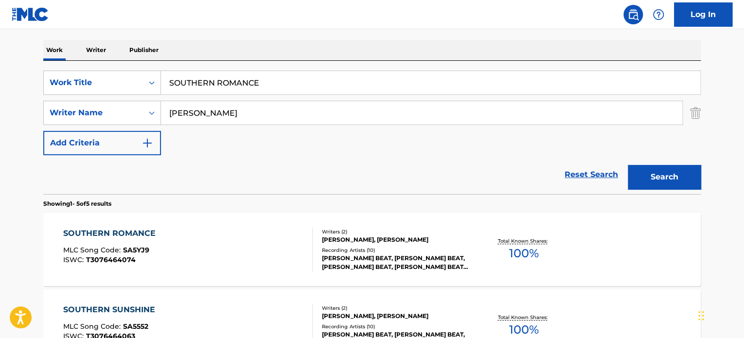
click at [206, 77] on input "SOUTHERN ROMANCE" at bounding box center [431, 82] width 540 height 23
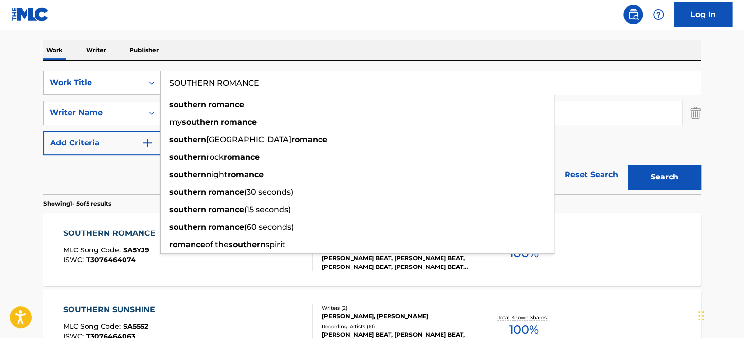
paste input "ALLUR"
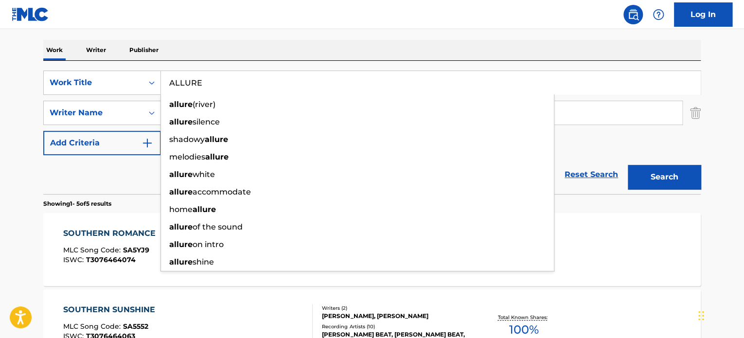
type input "ALLURE"
drag, startPoint x: 132, startPoint y: 176, endPoint x: 183, endPoint y: 139, distance: 62.7
click at [134, 175] on div "Reset Search Search" at bounding box center [372, 174] width 658 height 39
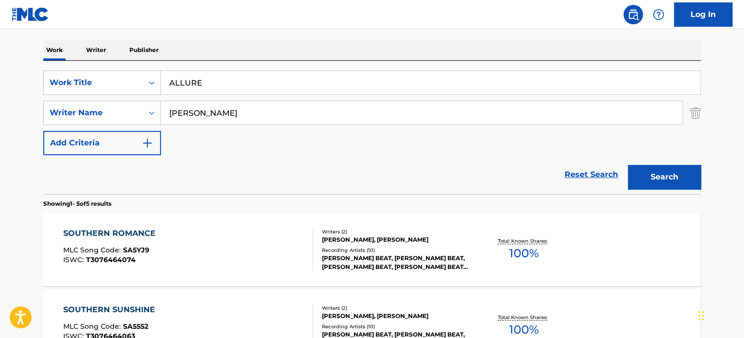
click at [203, 109] on input "LUBRANT" at bounding box center [422, 112] width 522 height 23
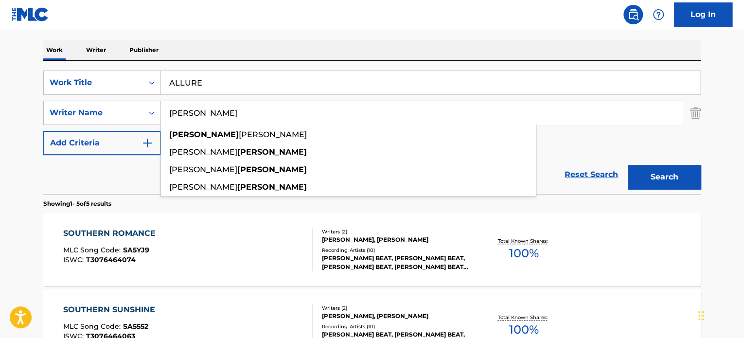
click at [203, 109] on input "LUBRANT" at bounding box center [422, 112] width 522 height 23
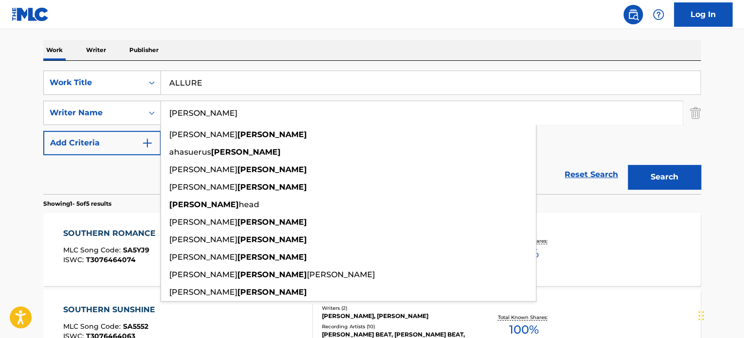
click at [227, 107] on input "ROBERTSON" at bounding box center [422, 112] width 522 height 23
type input "ROBERTSON"
click at [674, 175] on button "Search" at bounding box center [664, 177] width 73 height 24
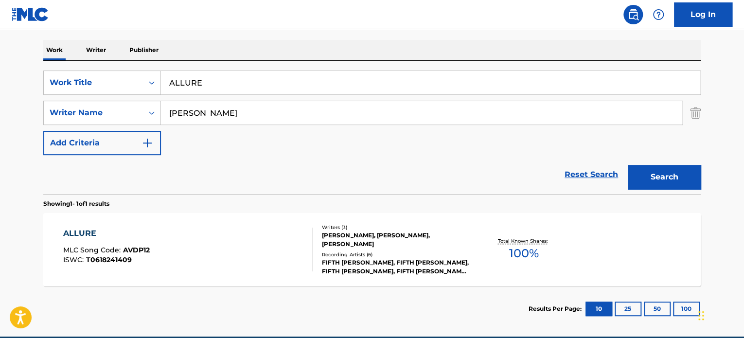
click at [235, 241] on div "ALLURE MLC Song Code : AVDP12 ISWC : T0618241409" at bounding box center [188, 250] width 250 height 44
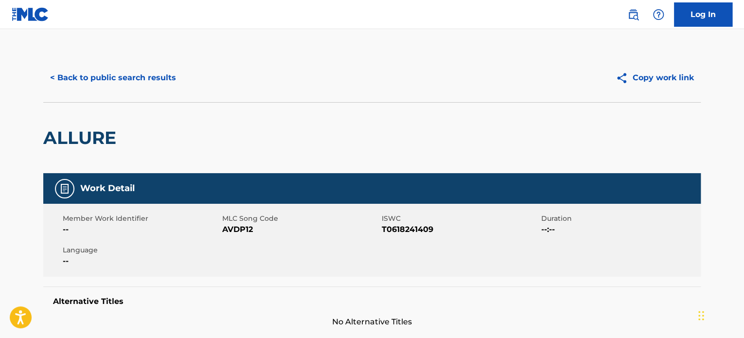
click at [141, 85] on button "< Back to public search results" at bounding box center [113, 78] width 140 height 24
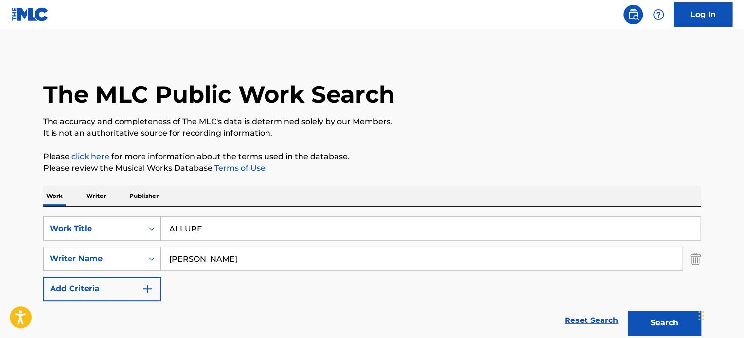
scroll to position [135, 0]
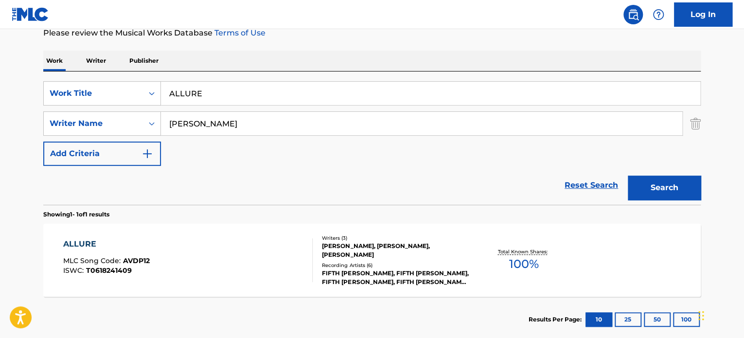
click at [195, 88] on input "ALLURE" at bounding box center [431, 93] width 540 height 23
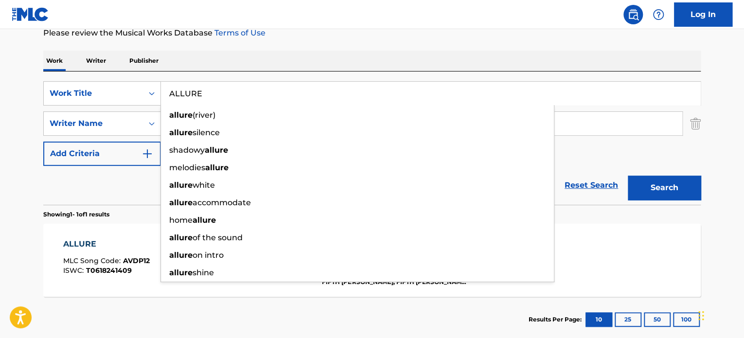
paste input "GOTTA LET IT GO"
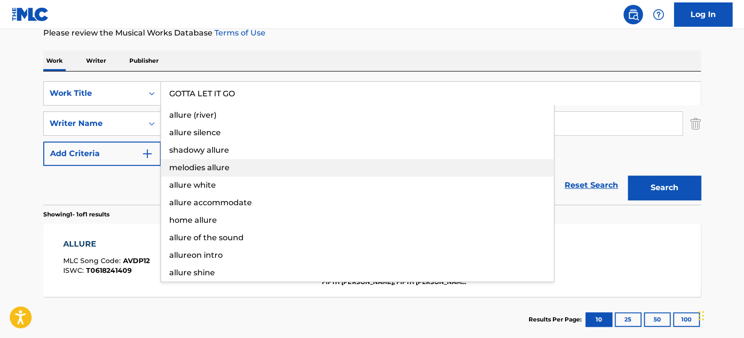
type input "GOTTA LET IT GO"
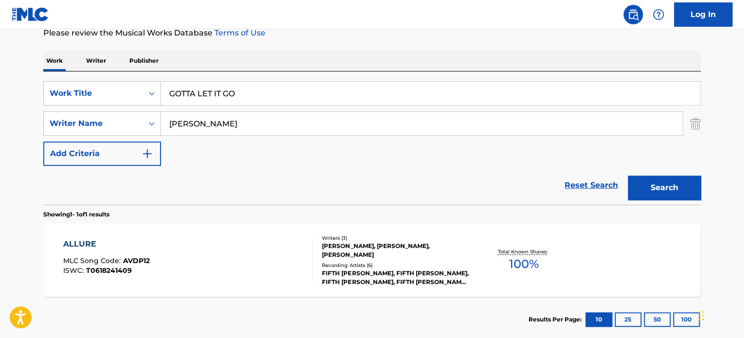
click at [135, 175] on div "Reset Search Search" at bounding box center [372, 185] width 658 height 39
click at [205, 122] on input "ROBERTSON" at bounding box center [422, 123] width 522 height 23
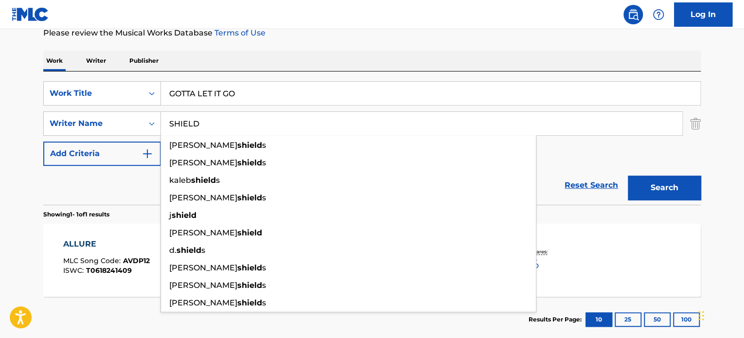
click at [203, 122] on input "SHIELD" at bounding box center [422, 123] width 522 height 23
type input "SHIELD"
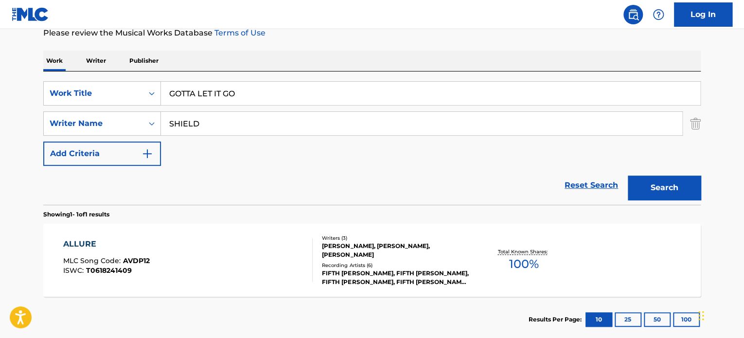
click at [644, 184] on button "Search" at bounding box center [664, 188] width 73 height 24
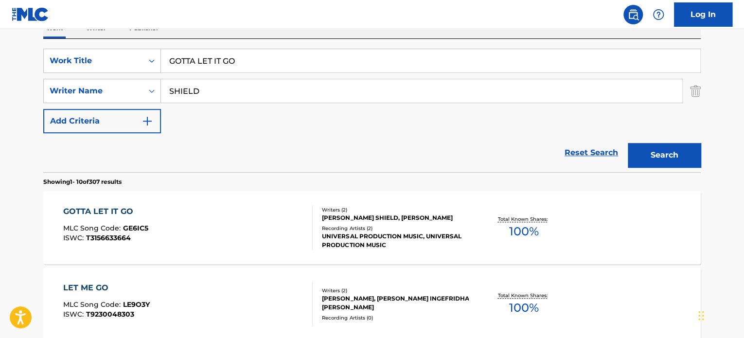
scroll to position [184, 0]
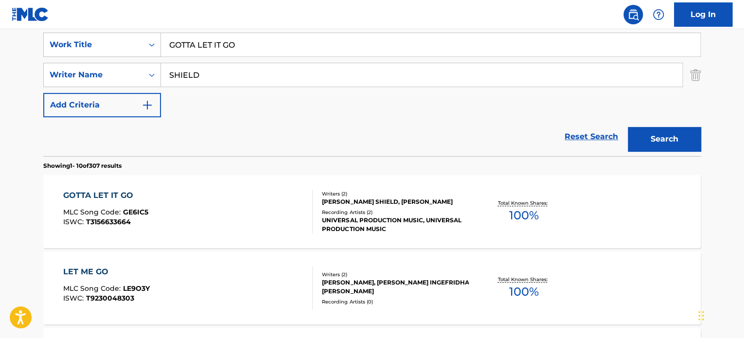
click at [229, 213] on div "GOTTA LET IT GO MLC Song Code : GE6IC5 ISWC : T3156633664" at bounding box center [188, 212] width 250 height 44
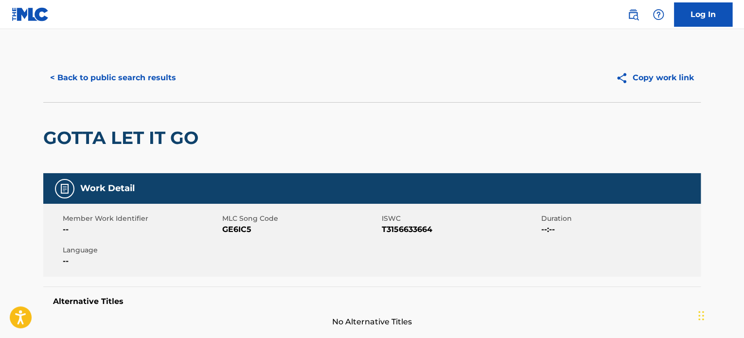
click at [174, 76] on button "< Back to public search results" at bounding box center [113, 78] width 140 height 24
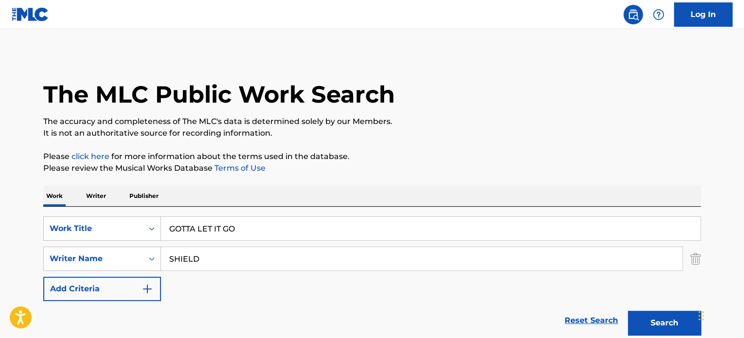
scroll to position [184, 0]
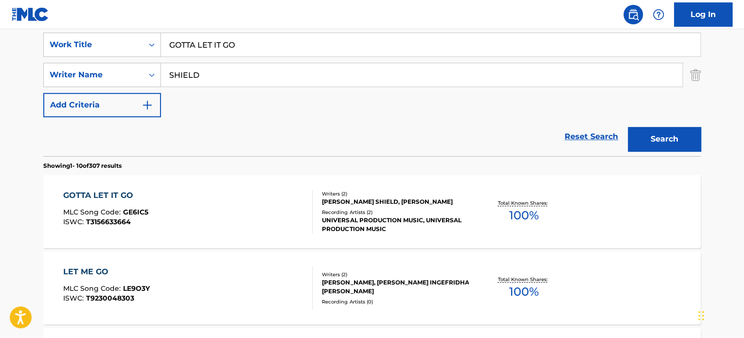
click at [209, 46] on input "GOTTA LET IT GO" at bounding box center [431, 44] width 540 height 23
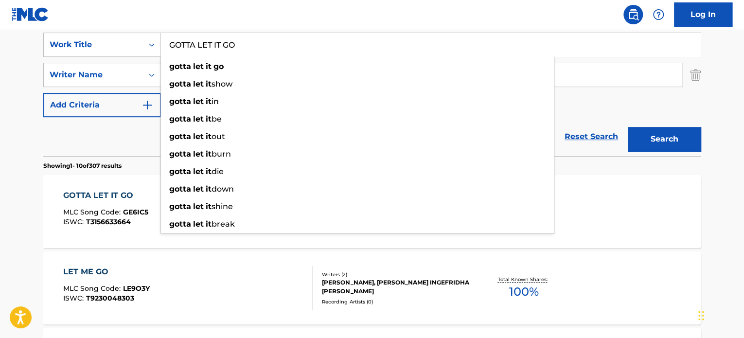
paste input "THE SECRET"
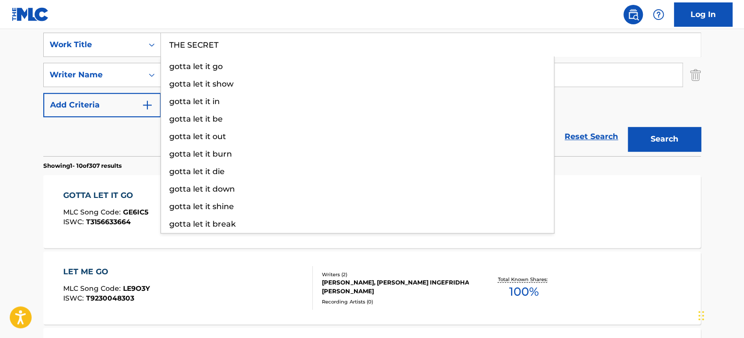
type input "THE SECRET"
click at [146, 126] on div "Reset Search Search" at bounding box center [372, 136] width 658 height 39
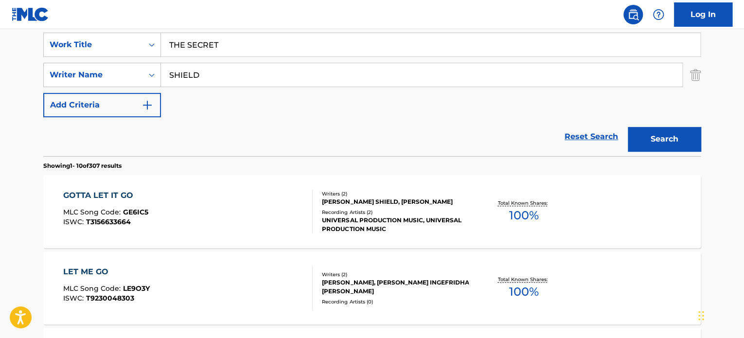
click at [207, 67] on input "SHIELD" at bounding box center [422, 74] width 522 height 23
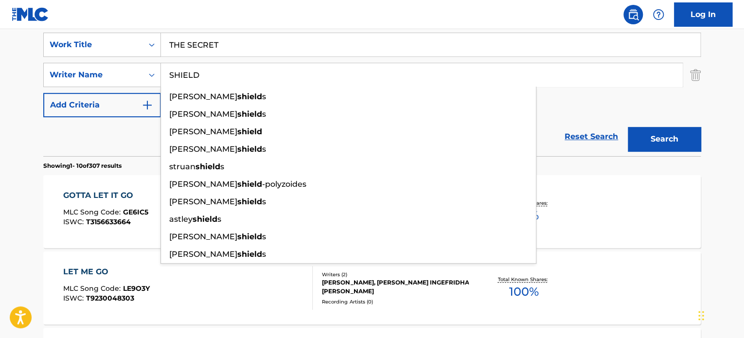
click at [207, 67] on input "SHIELD" at bounding box center [422, 74] width 522 height 23
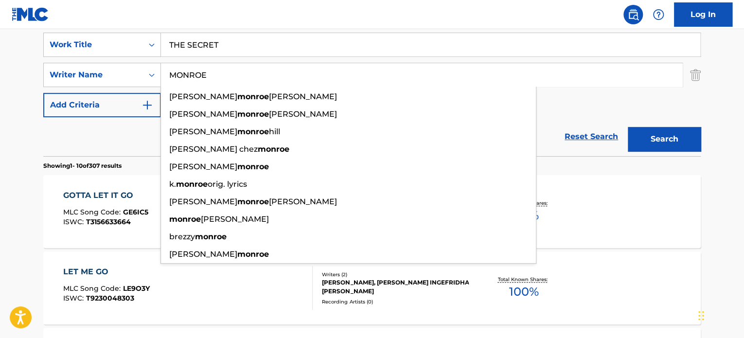
click at [207, 67] on input "MONROE" at bounding box center [422, 74] width 522 height 23
type input "MONROE"
click at [662, 134] on button "Search" at bounding box center [664, 139] width 73 height 24
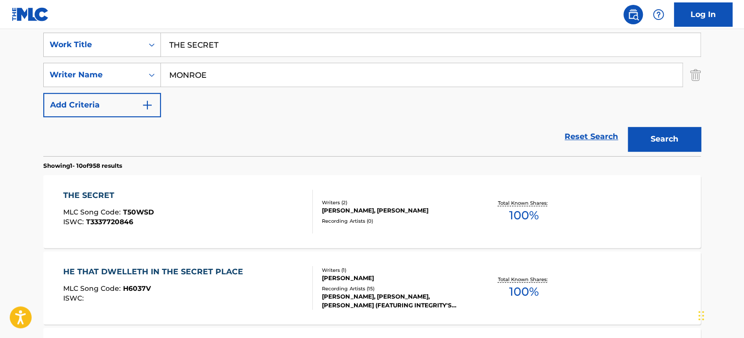
click at [265, 205] on div "THE SECRET MLC Song Code : T50WSD ISWC : T3337720846" at bounding box center [188, 212] width 250 height 44
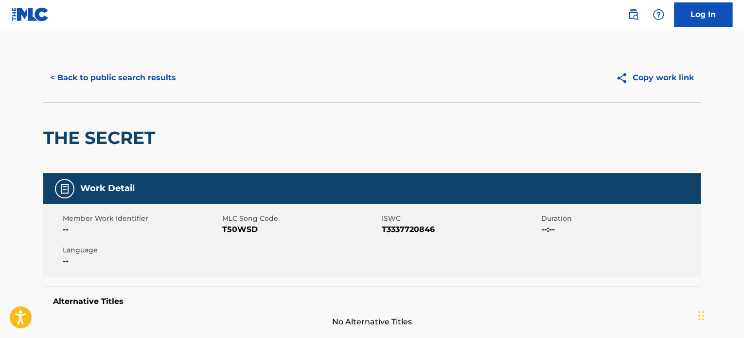
click at [151, 74] on button "< Back to public search results" at bounding box center [113, 78] width 140 height 24
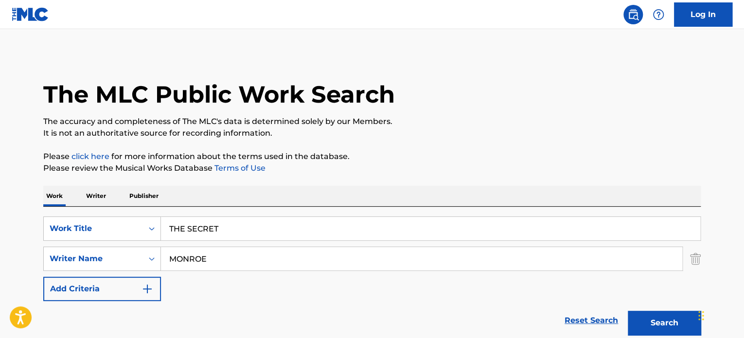
scroll to position [184, 0]
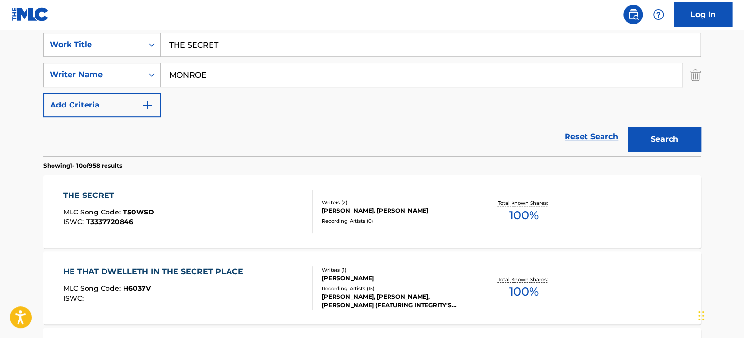
click at [236, 45] on input "THE SECRET" at bounding box center [431, 44] width 540 height 23
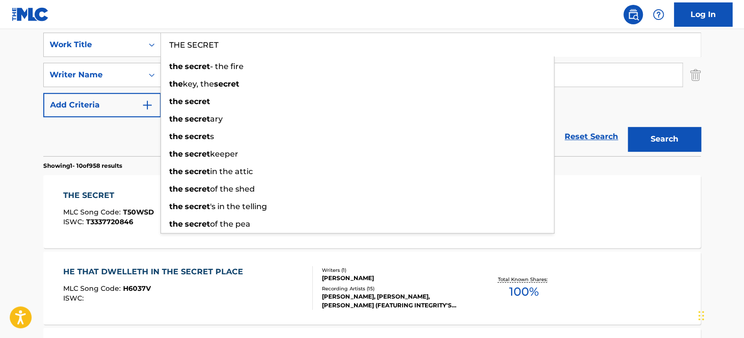
paste input "bluebell"
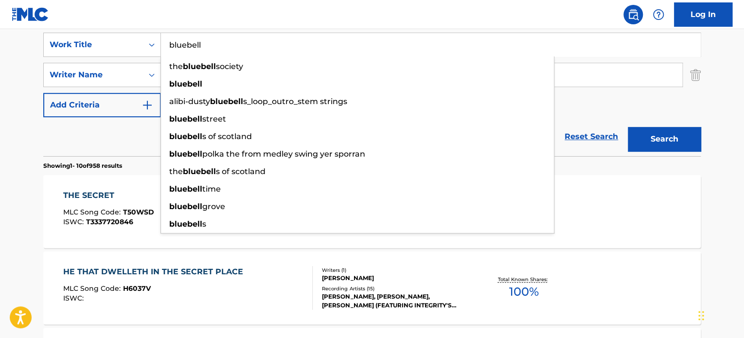
type input "bluebell"
click at [127, 128] on div "Reset Search Search" at bounding box center [372, 136] width 658 height 39
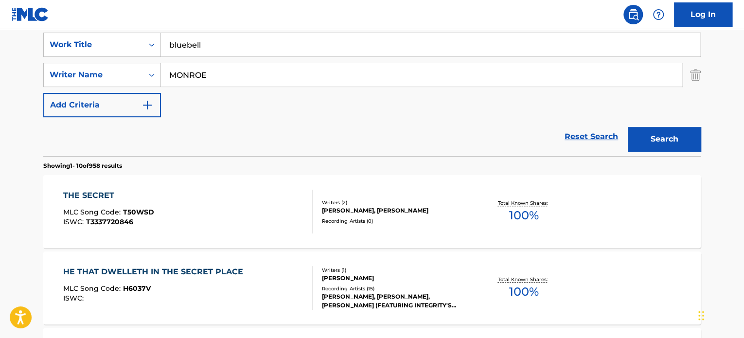
click at [219, 72] on input "MONROE" at bounding box center [422, 74] width 522 height 23
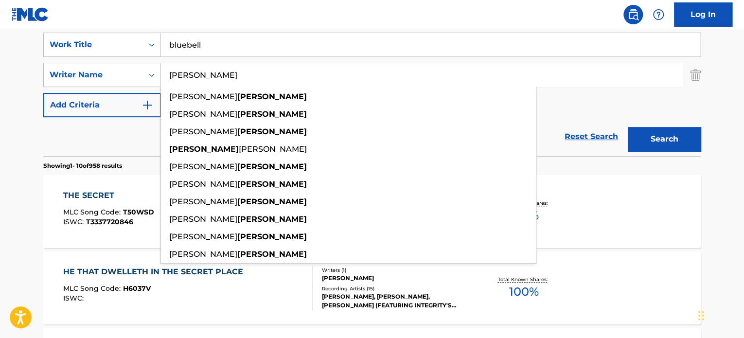
click at [219, 72] on input "glover" at bounding box center [422, 74] width 522 height 23
type input "glover"
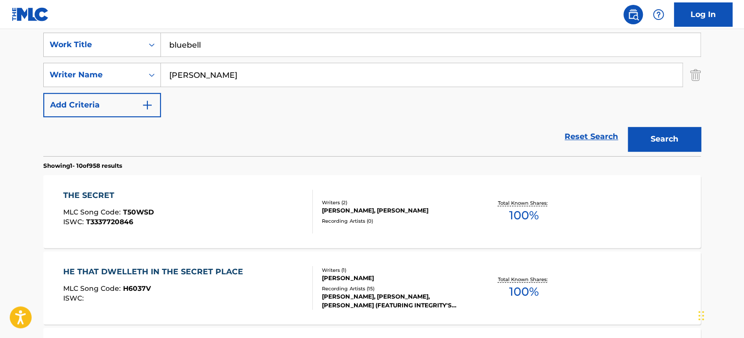
click at [668, 134] on button "Search" at bounding box center [664, 139] width 73 height 24
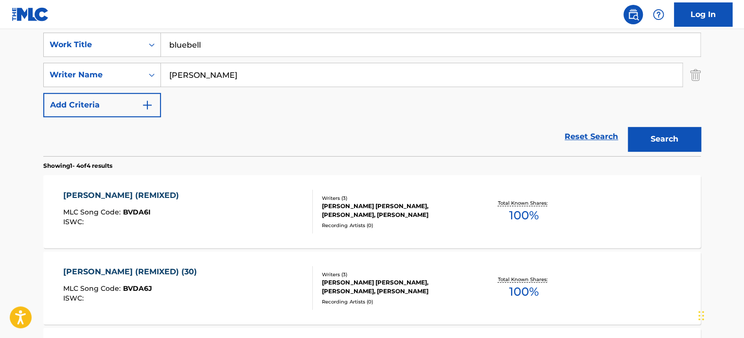
click at [271, 190] on div "BLUEBELL WOOD (REMIXED) MLC Song Code : BVDA6I ISWC :" at bounding box center [188, 212] width 250 height 44
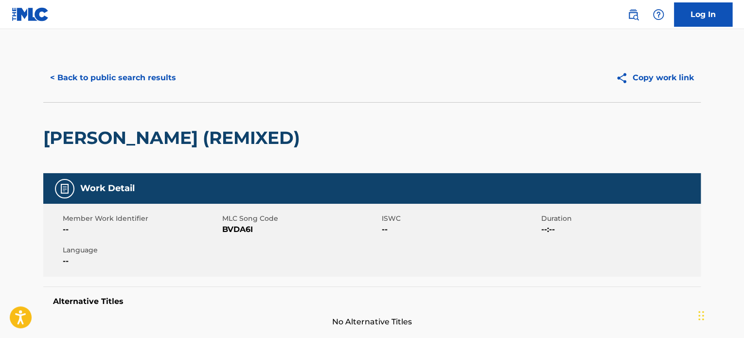
scroll to position [292, 0]
